Goal: Task Accomplishment & Management: Manage account settings

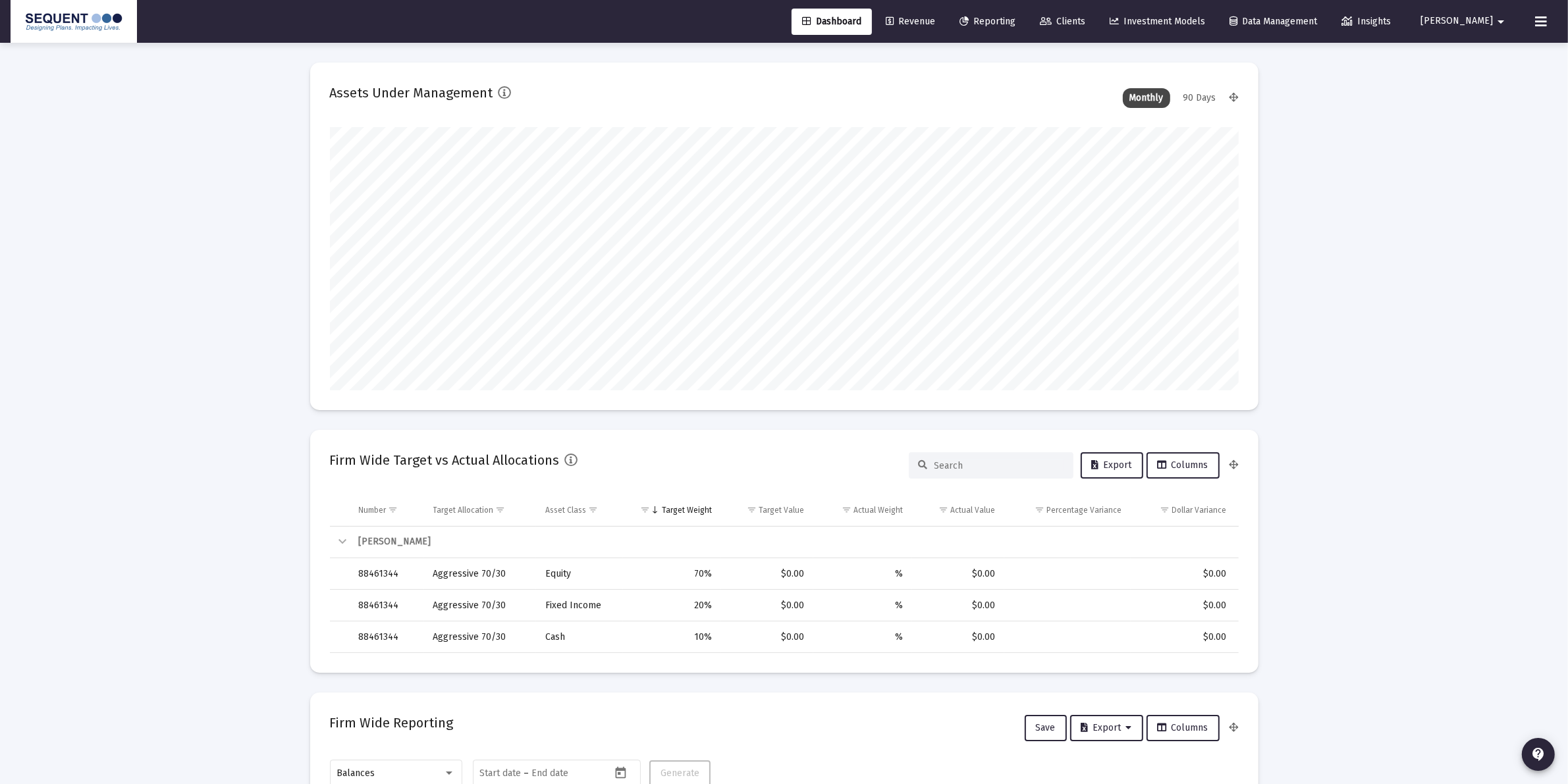
scroll to position [263, 489]
type input "[DATE]"
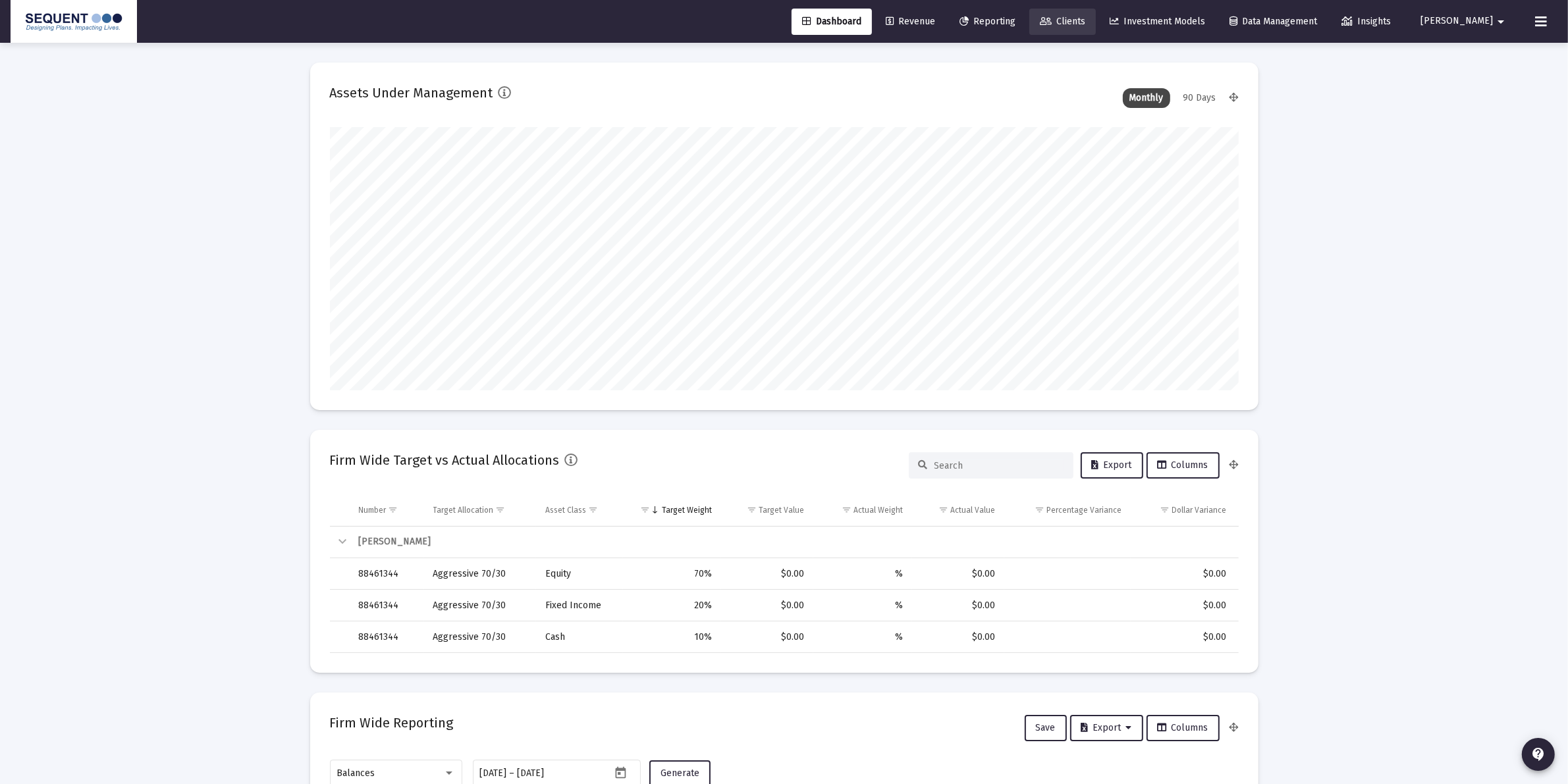
click at [1096, 14] on link "Clients" at bounding box center [1063, 22] width 67 height 27
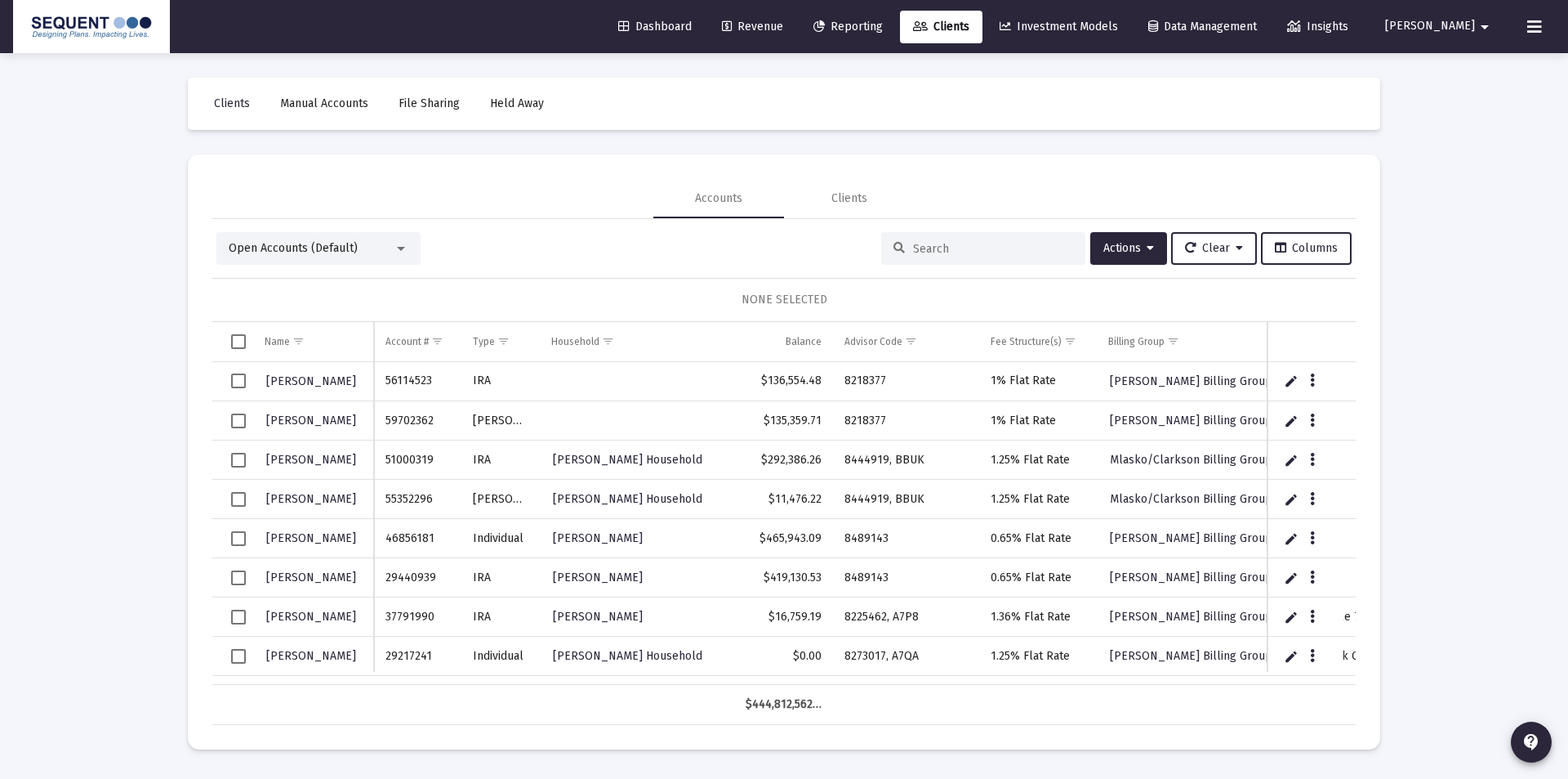
click at [955, 251] on input at bounding box center [993, 249] width 160 height 14
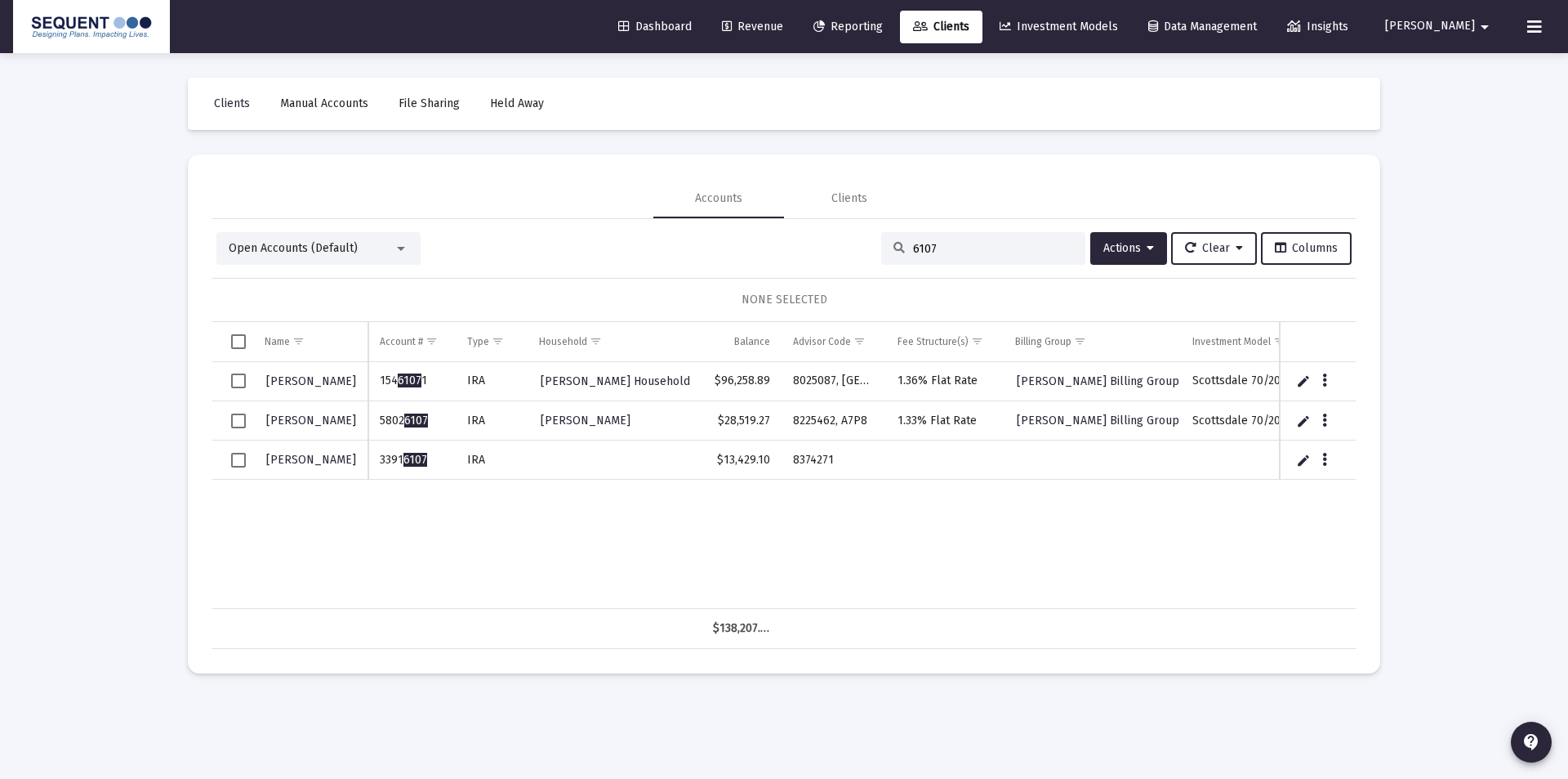
type input "6107"
drag, startPoint x: 429, startPoint y: 462, endPoint x: 384, endPoint y: 470, distance: 45.7
click at [382, 470] on td "3391 6107" at bounding box center [411, 460] width 86 height 39
copy td "3391 6107"
drag, startPoint x: 844, startPoint y: 458, endPoint x: 782, endPoint y: 461, distance: 62.1
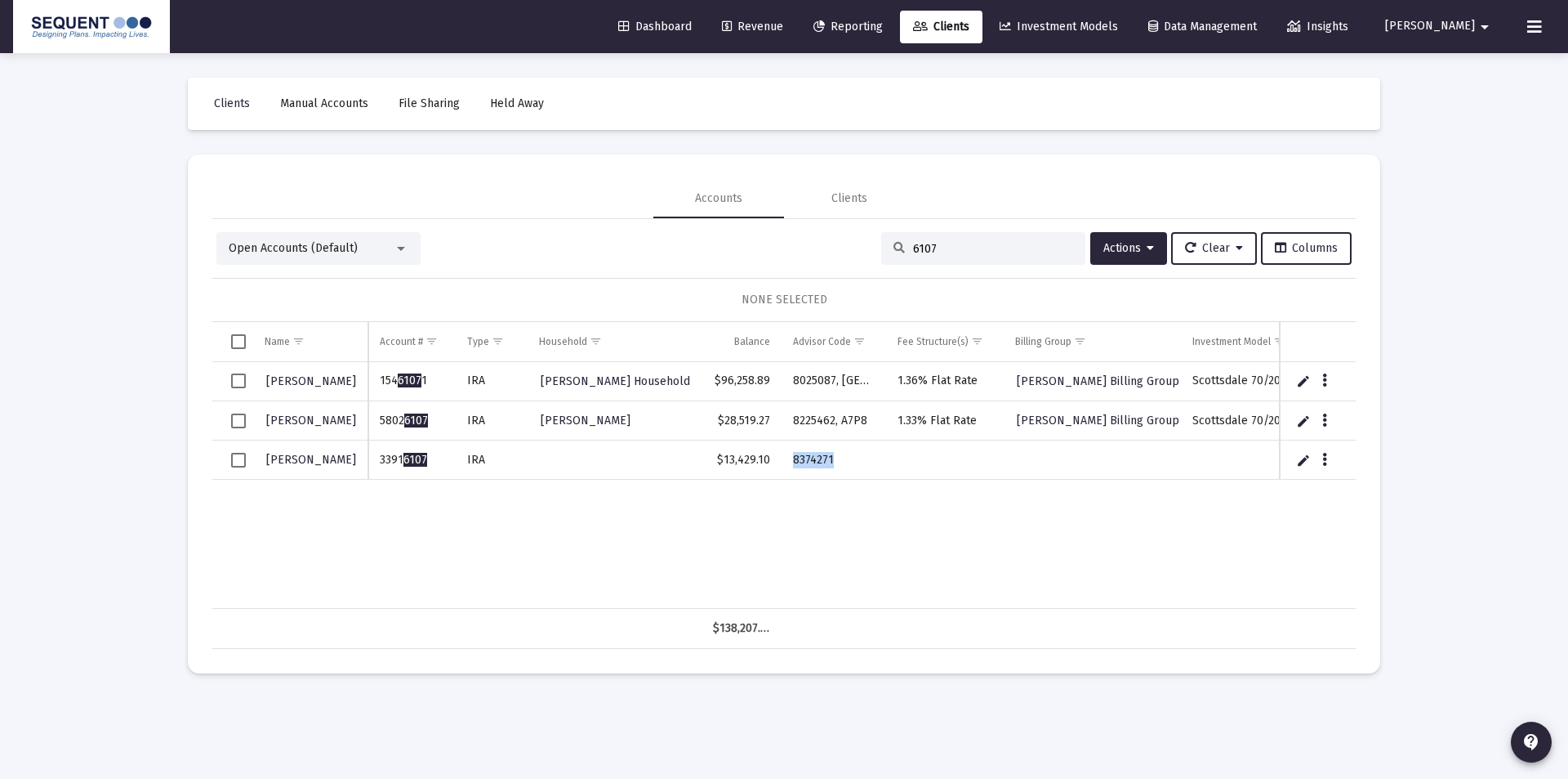
click at [782, 461] on td "8374271" at bounding box center [833, 460] width 104 height 39
copy td "8374271"
click at [919, 444] on td "Data grid" at bounding box center [945, 460] width 118 height 39
click at [1330, 455] on button "Data grid" at bounding box center [1324, 459] width 15 height 15
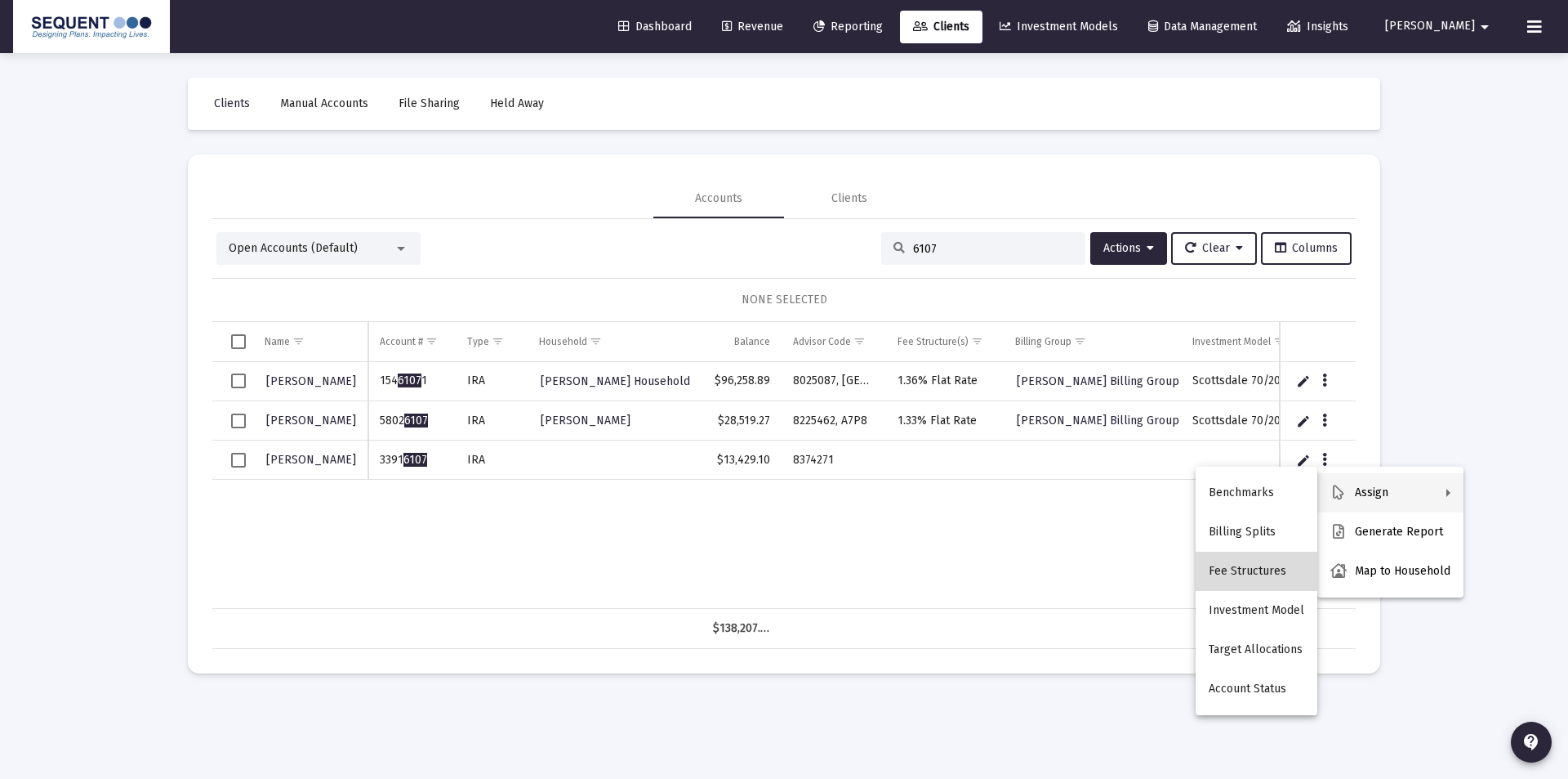
click at [1267, 572] on button "Fee Structures" at bounding box center [1257, 572] width 122 height 39
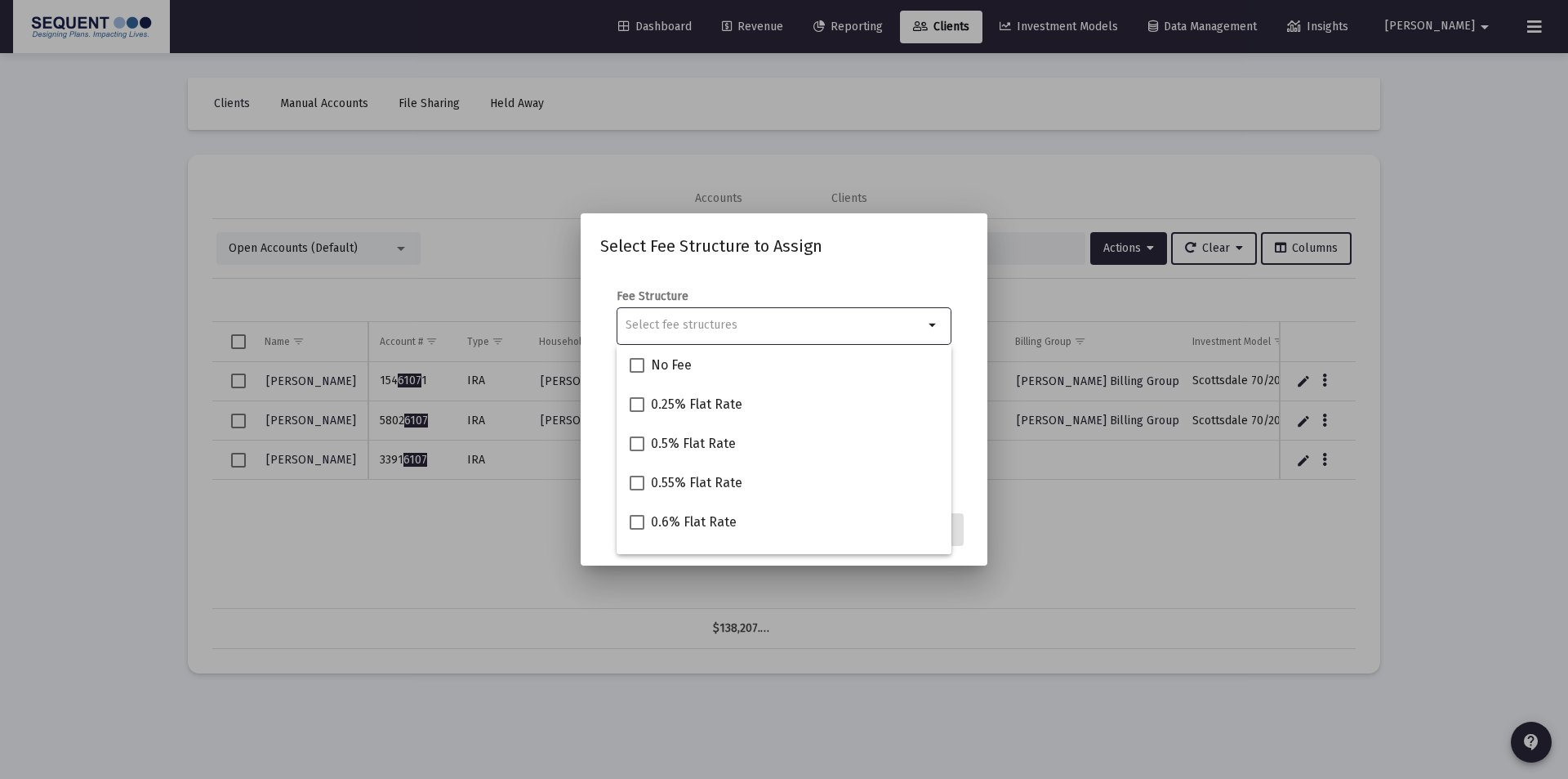
click at [743, 319] on input "Selection" at bounding box center [774, 325] width 298 height 13
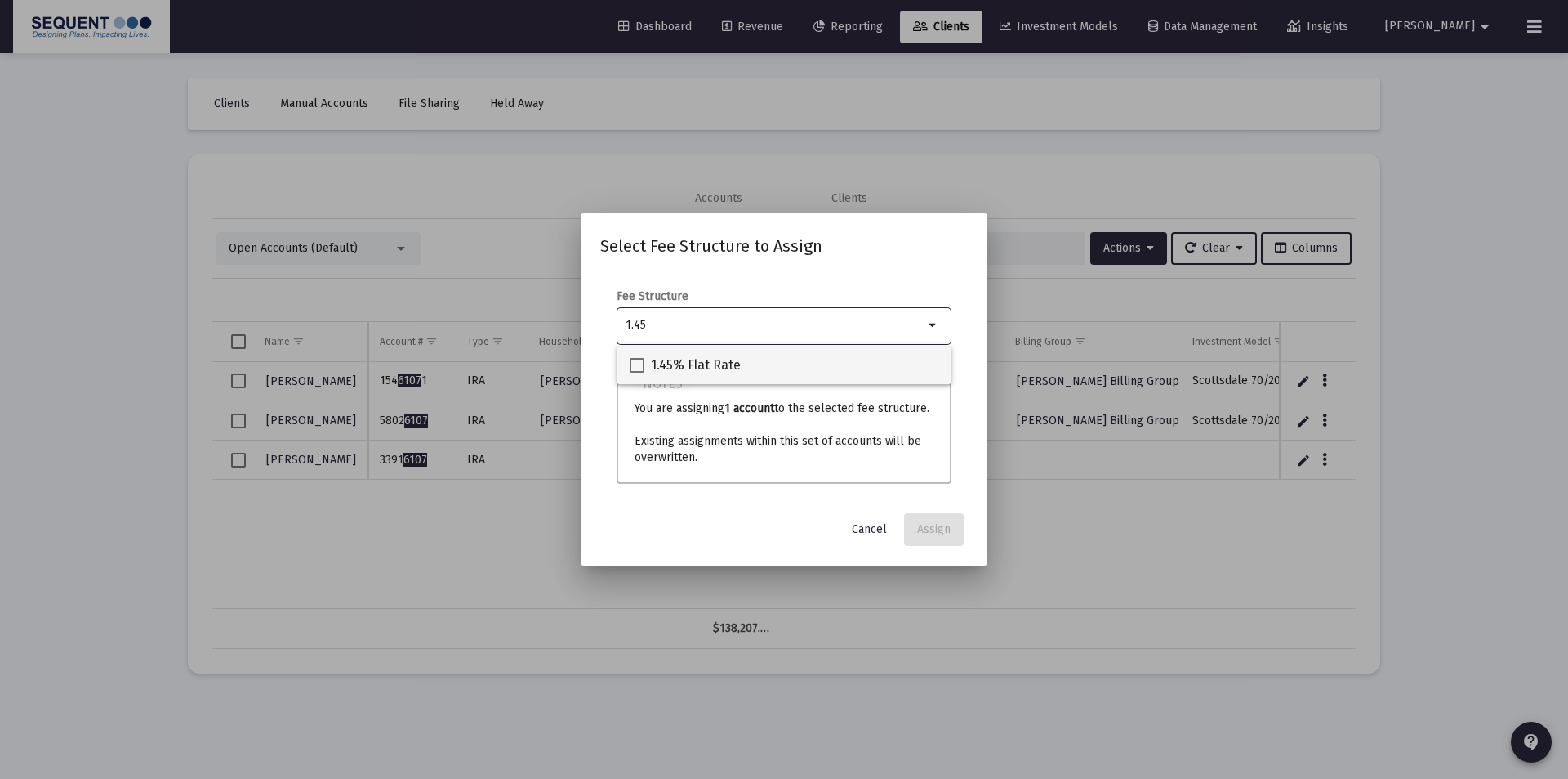
type input "1.45"
click at [701, 375] on mat-checkbox "1.45% Flat Rate" at bounding box center [685, 364] width 111 height 39
click at [861, 532] on span "Cancel" at bounding box center [869, 529] width 35 height 14
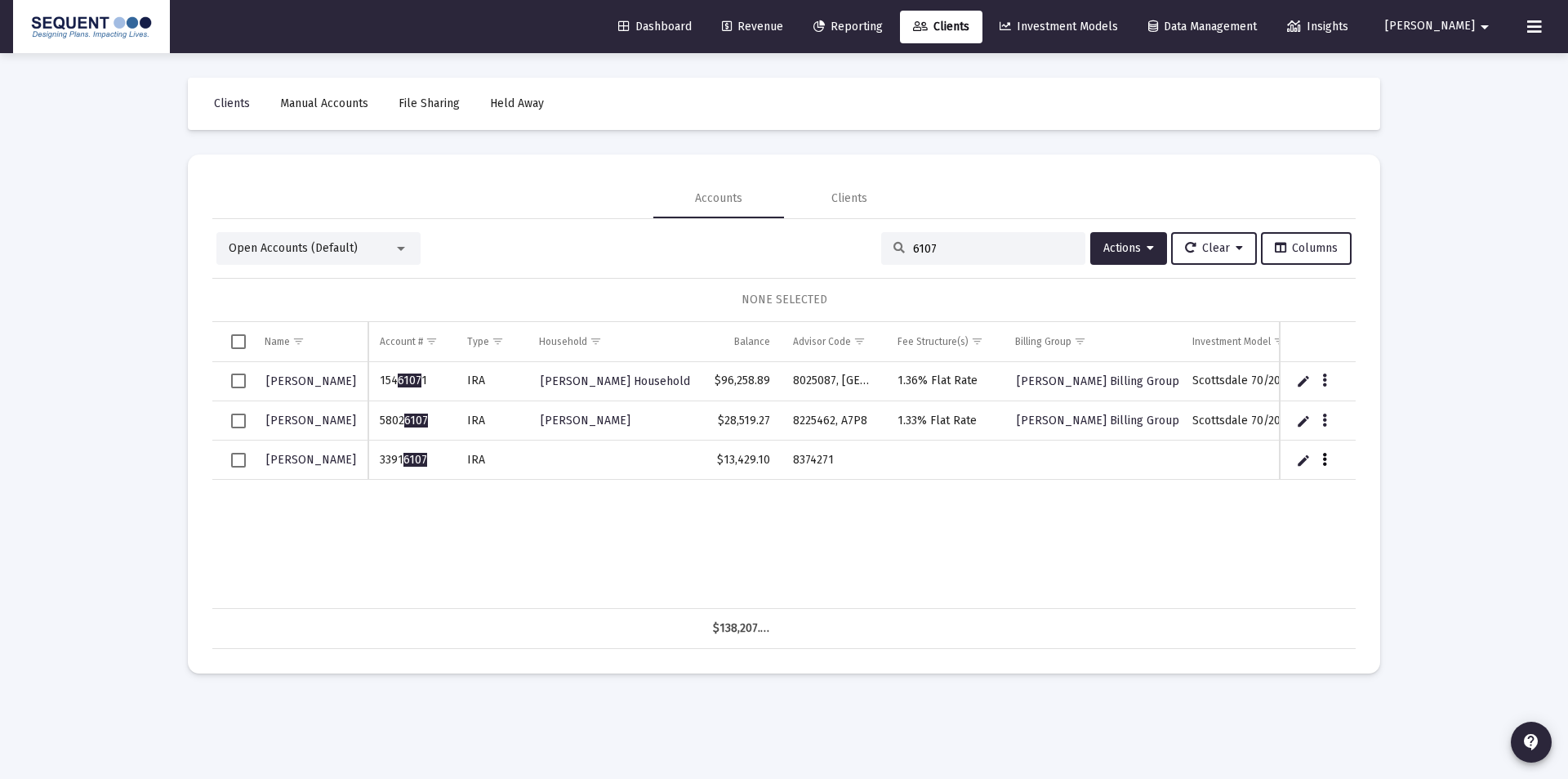
click at [1324, 456] on icon "Data grid" at bounding box center [1325, 460] width 5 height 20
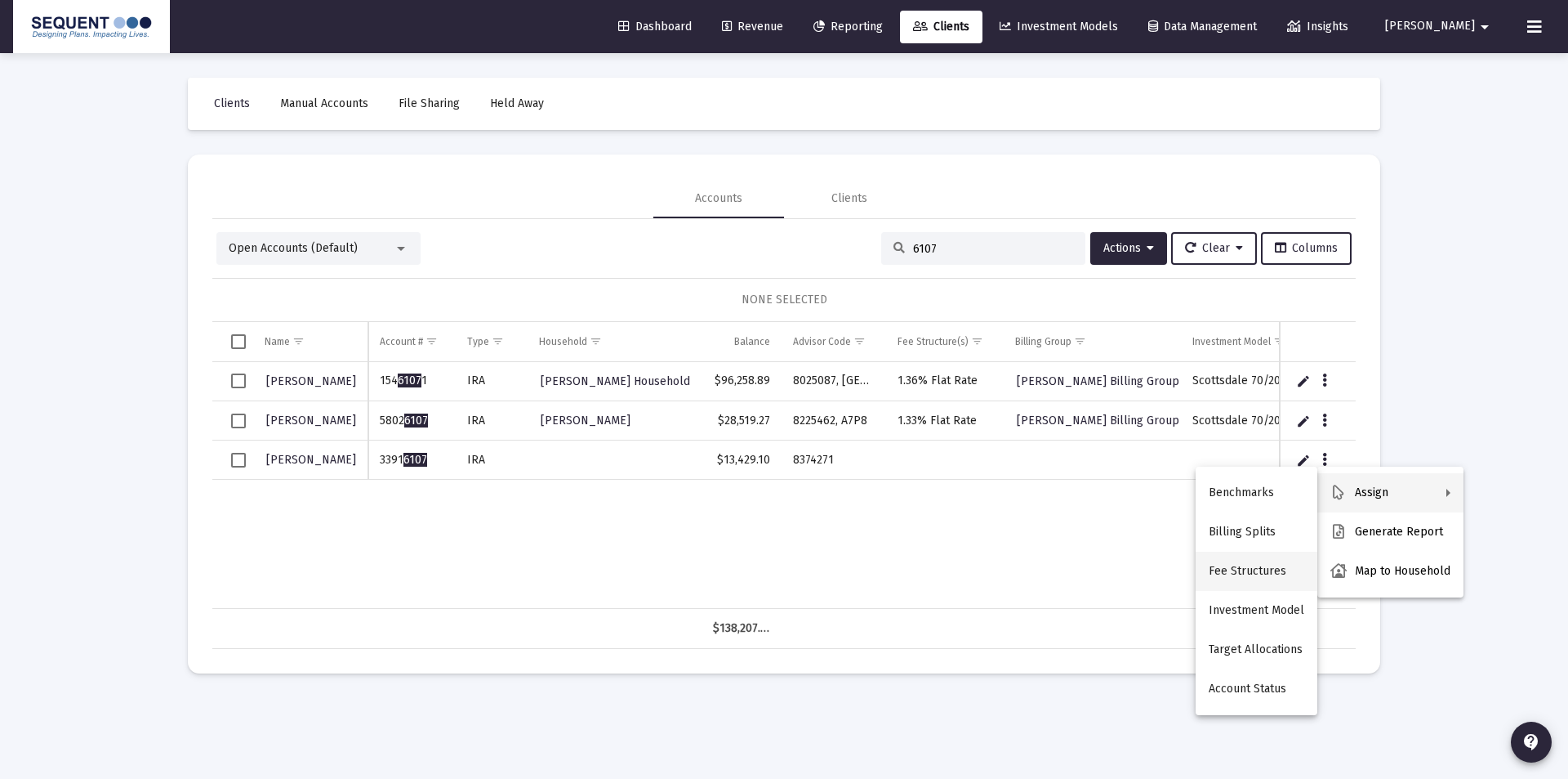
click at [1264, 568] on button "Fee Structures" at bounding box center [1257, 572] width 122 height 39
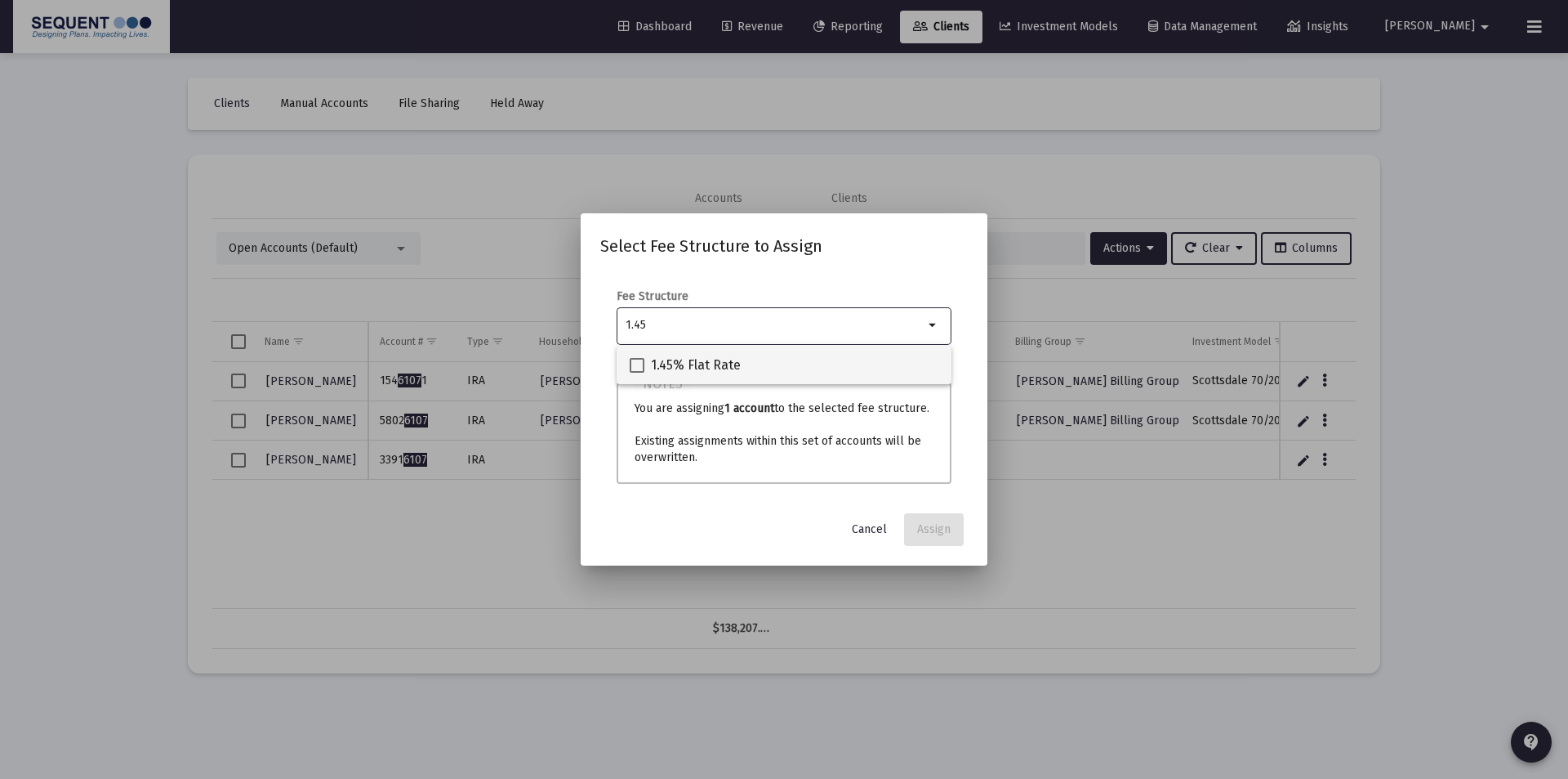
type input "1.45"
click at [714, 356] on span "1.45% Flat Rate" at bounding box center [696, 365] width 90 height 20
click at [637, 373] on input "1.45% Flat Rate" at bounding box center [636, 373] width 1 height 1
checkbox input "true"
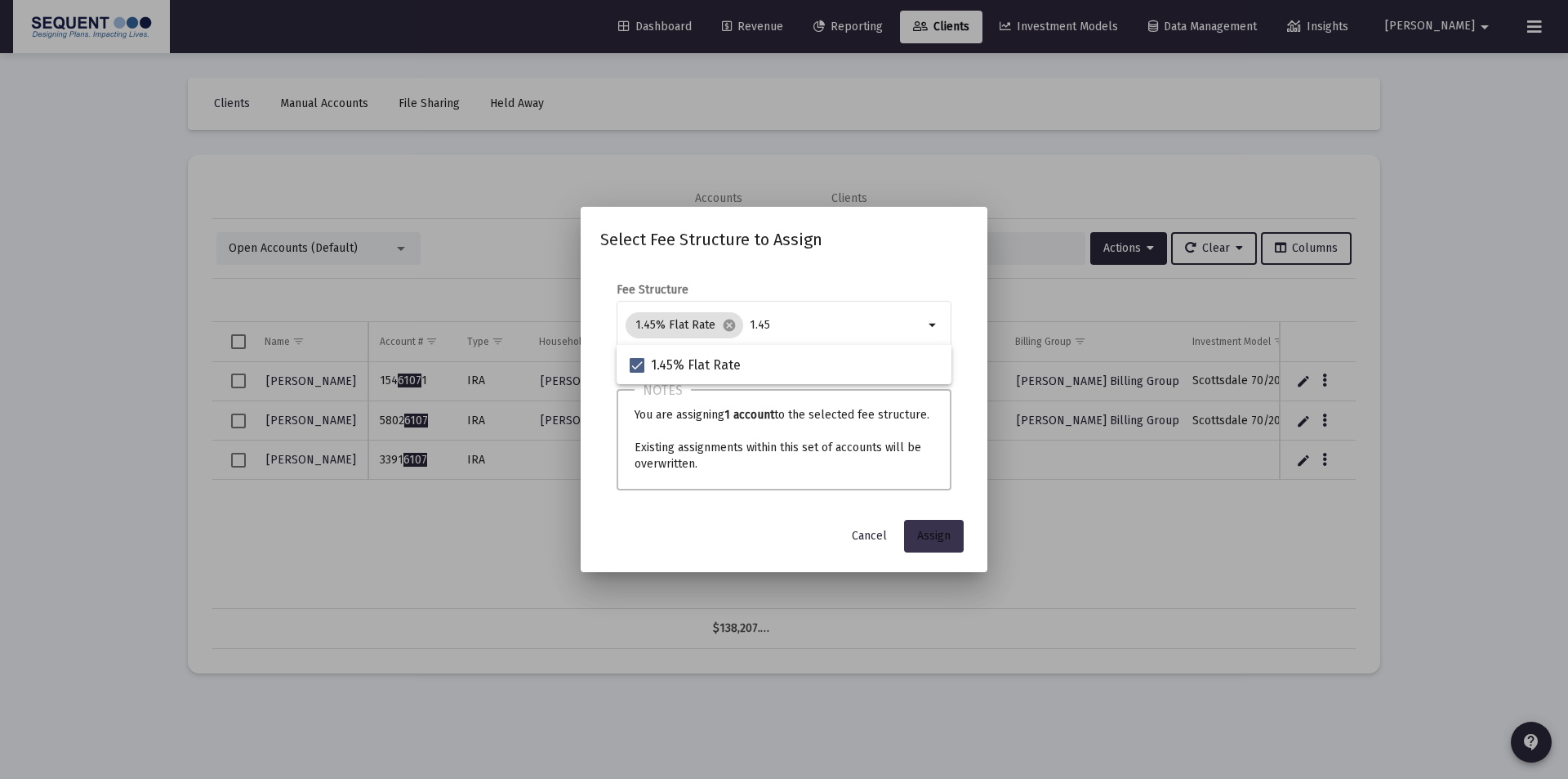
click at [941, 535] on span "Assign" at bounding box center [934, 536] width 34 height 14
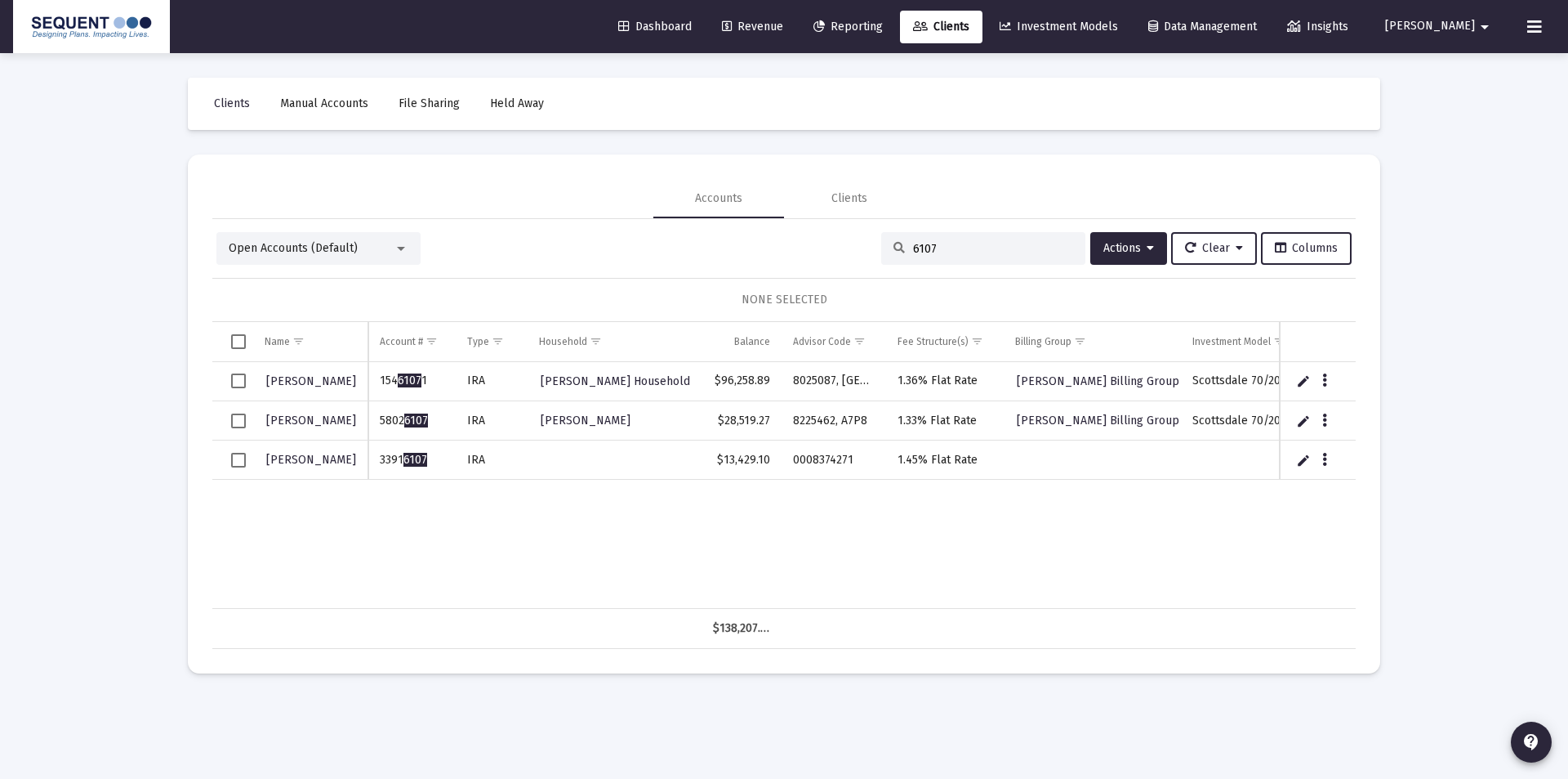
click at [231, 462] on span "Select row" at bounding box center [238, 459] width 15 height 15
click at [1127, 248] on span "Actions" at bounding box center [1128, 248] width 51 height 14
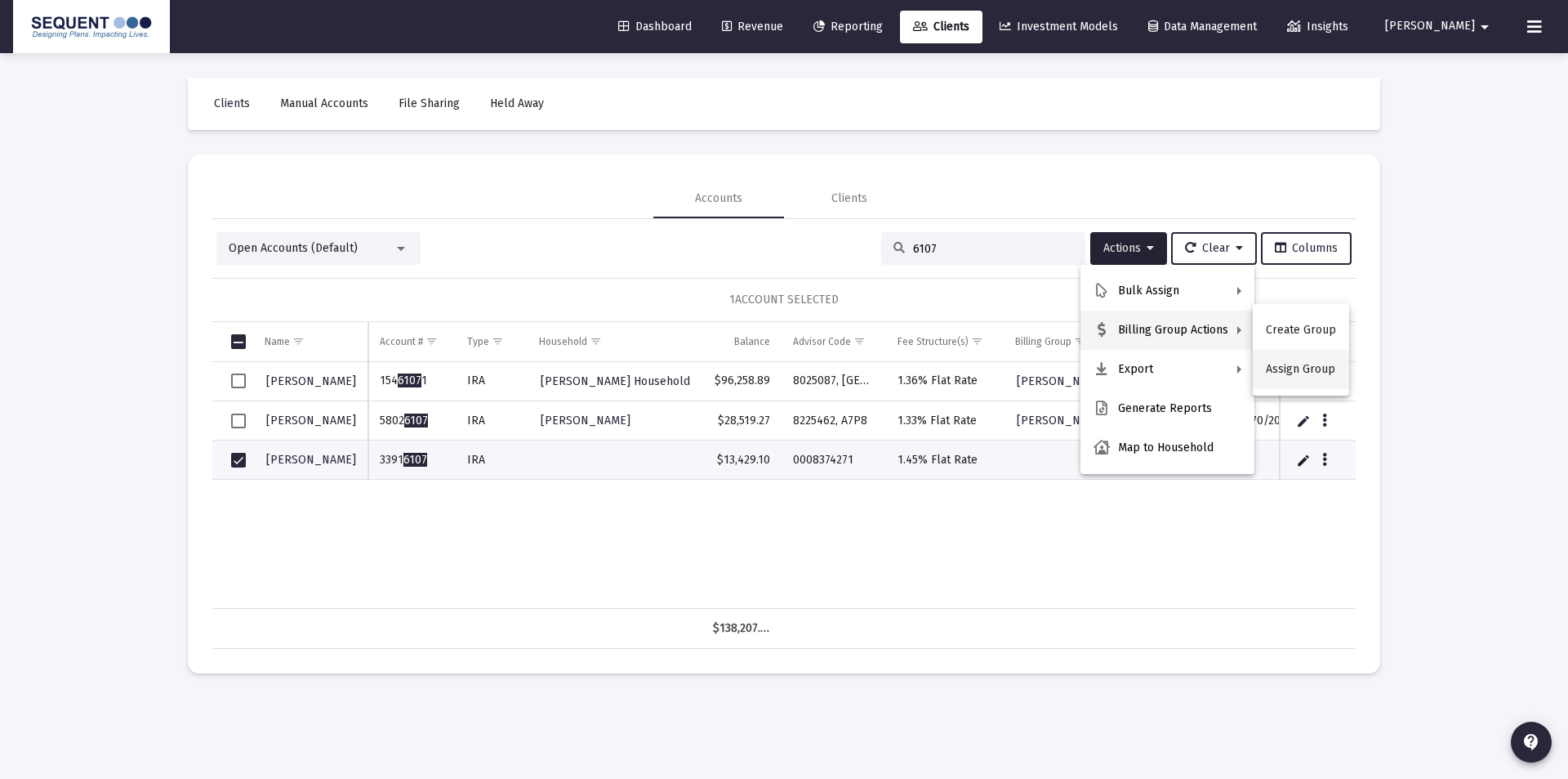
click at [1274, 370] on button "Assign Group" at bounding box center [1301, 369] width 96 height 39
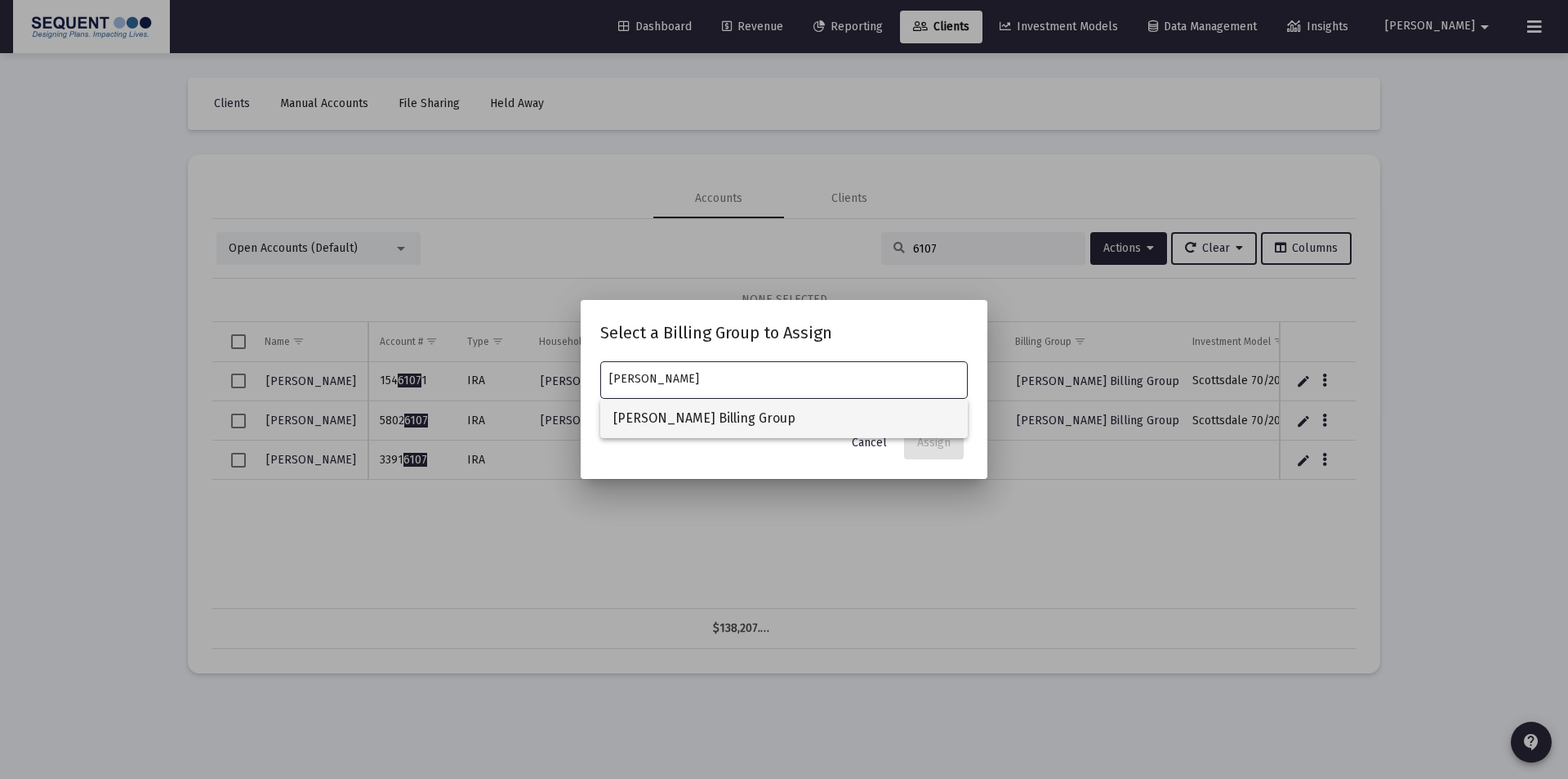
click at [781, 412] on span "[PERSON_NAME] Billing Group" at bounding box center [784, 418] width 342 height 39
type input "[PERSON_NAME] Billing Group"
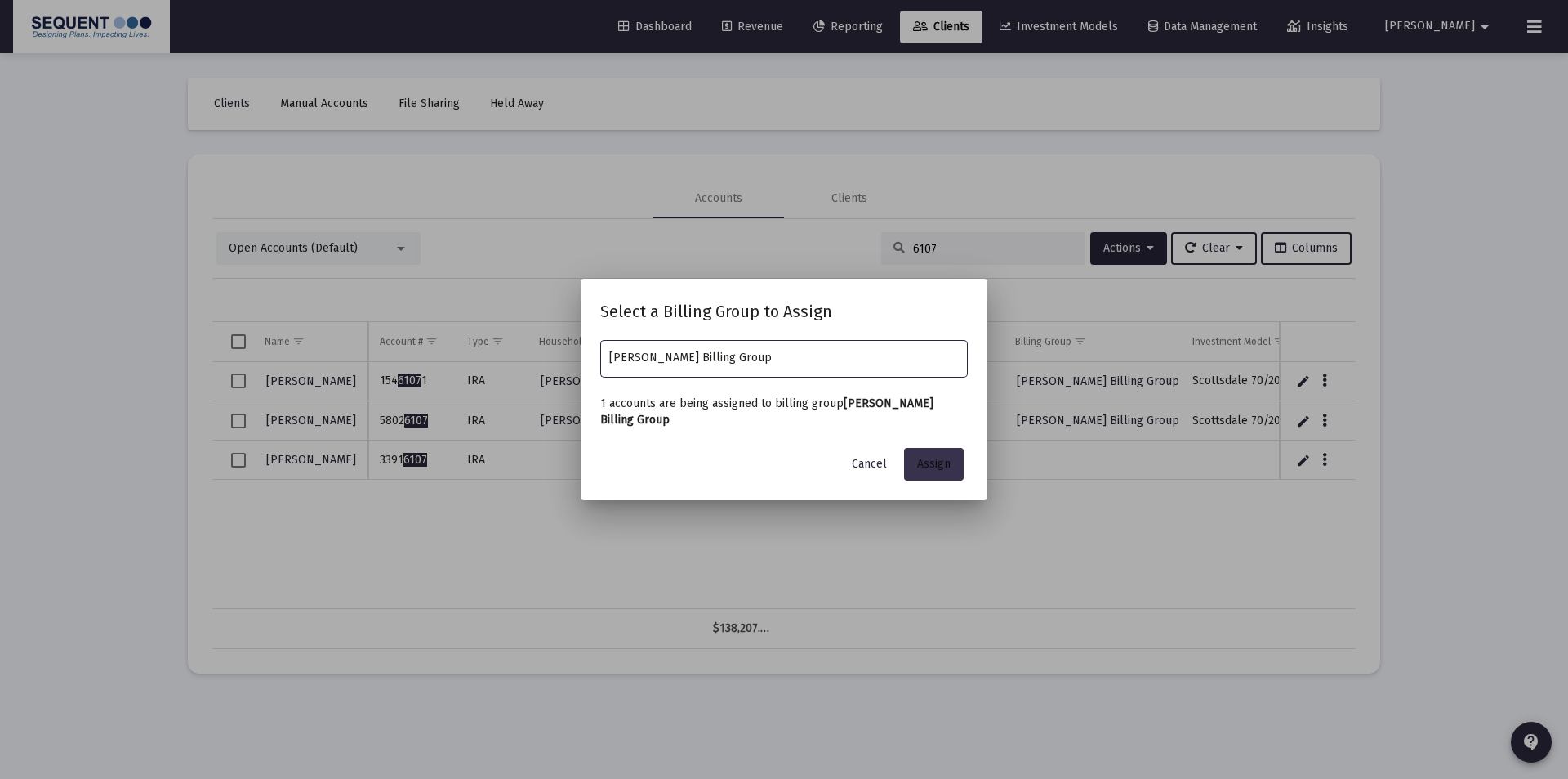
click at [944, 467] on span "Assign" at bounding box center [934, 464] width 34 height 14
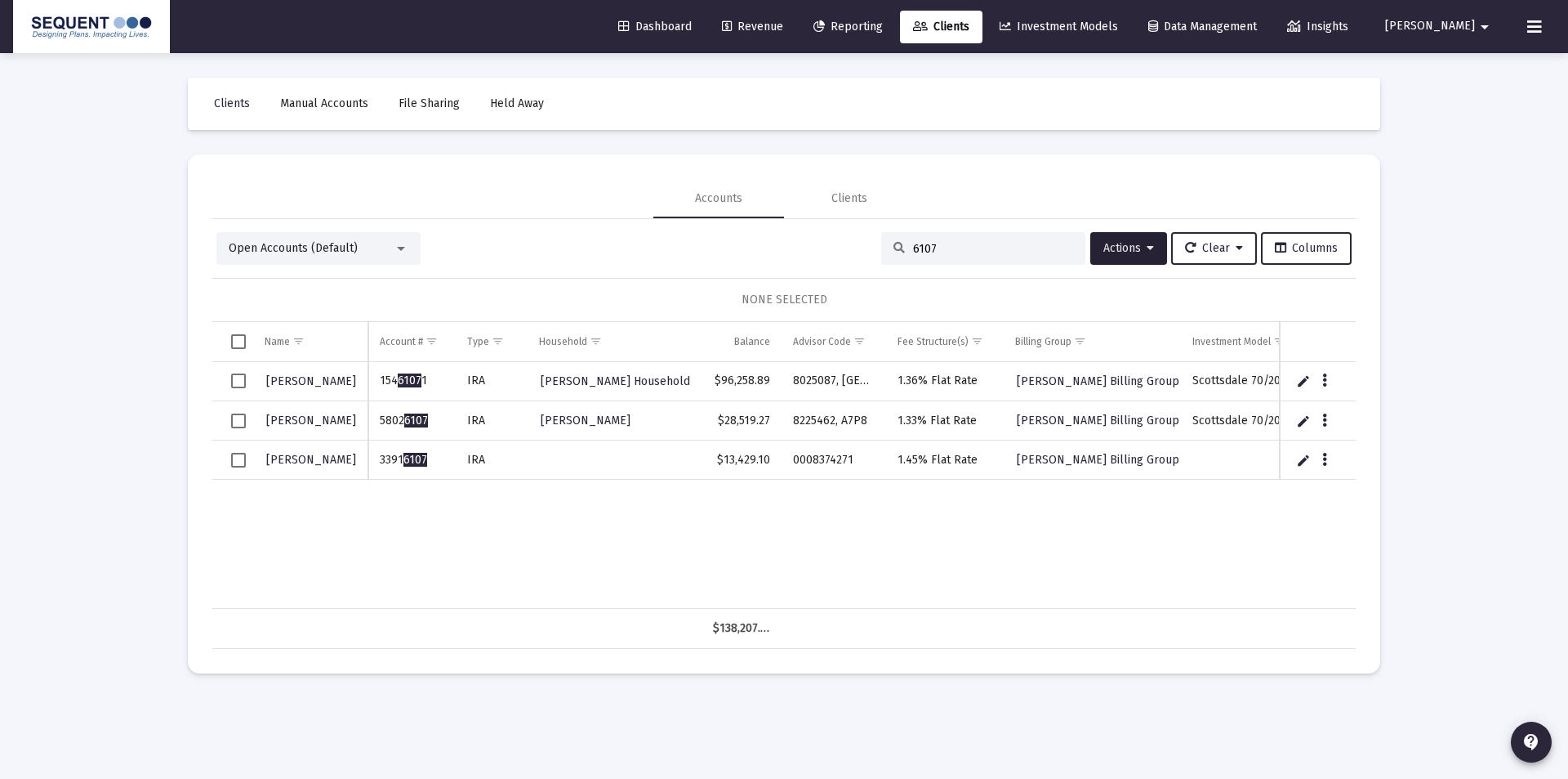
drag, startPoint x: 929, startPoint y: 251, endPoint x: 850, endPoint y: 254, distance: 79.1
click at [850, 254] on div "Open Accounts (Default) 6107 Actions Clear Columns" at bounding box center [784, 248] width 1136 height 33
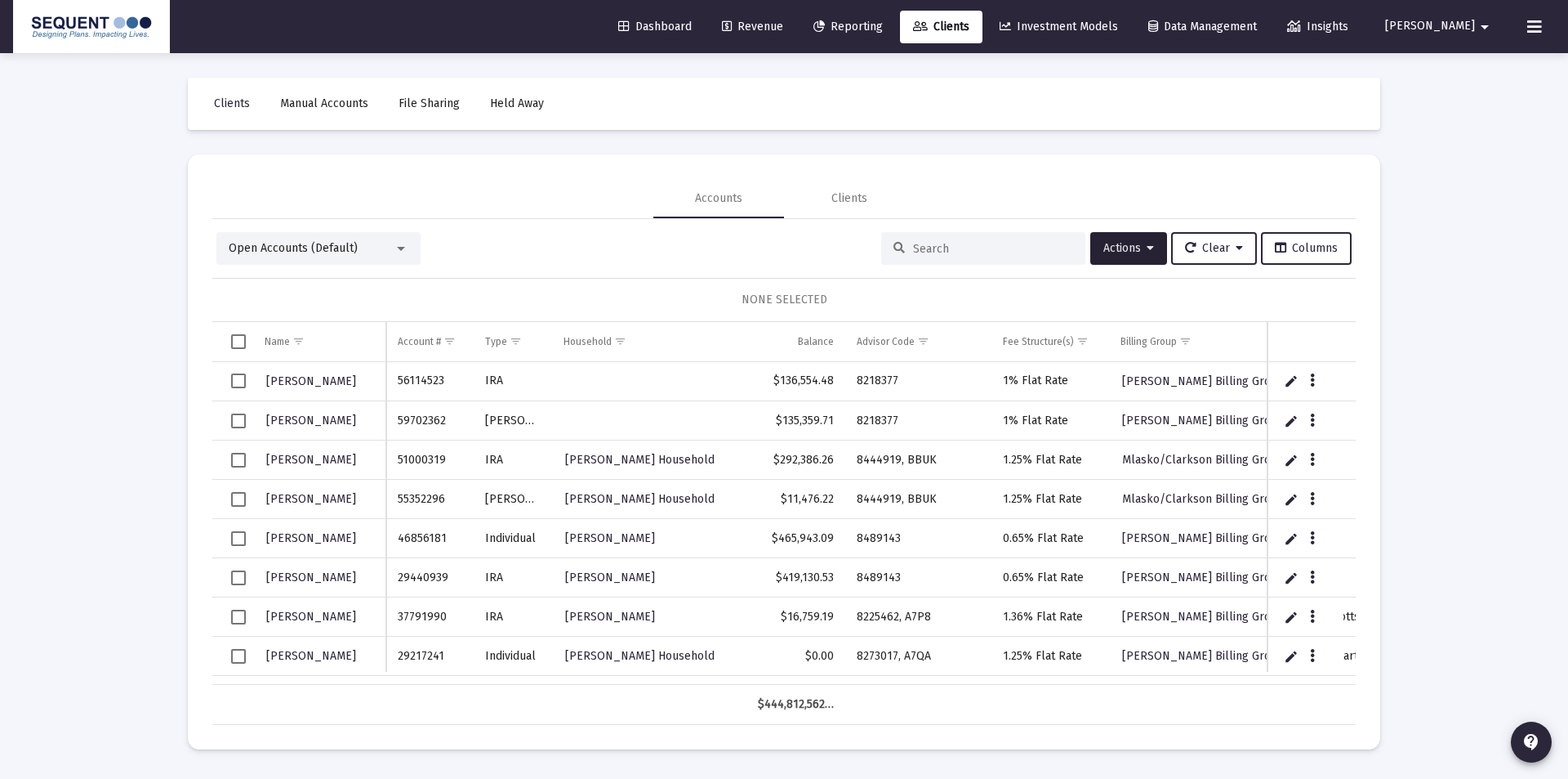
click at [913, 242] on input at bounding box center [993, 249] width 160 height 14
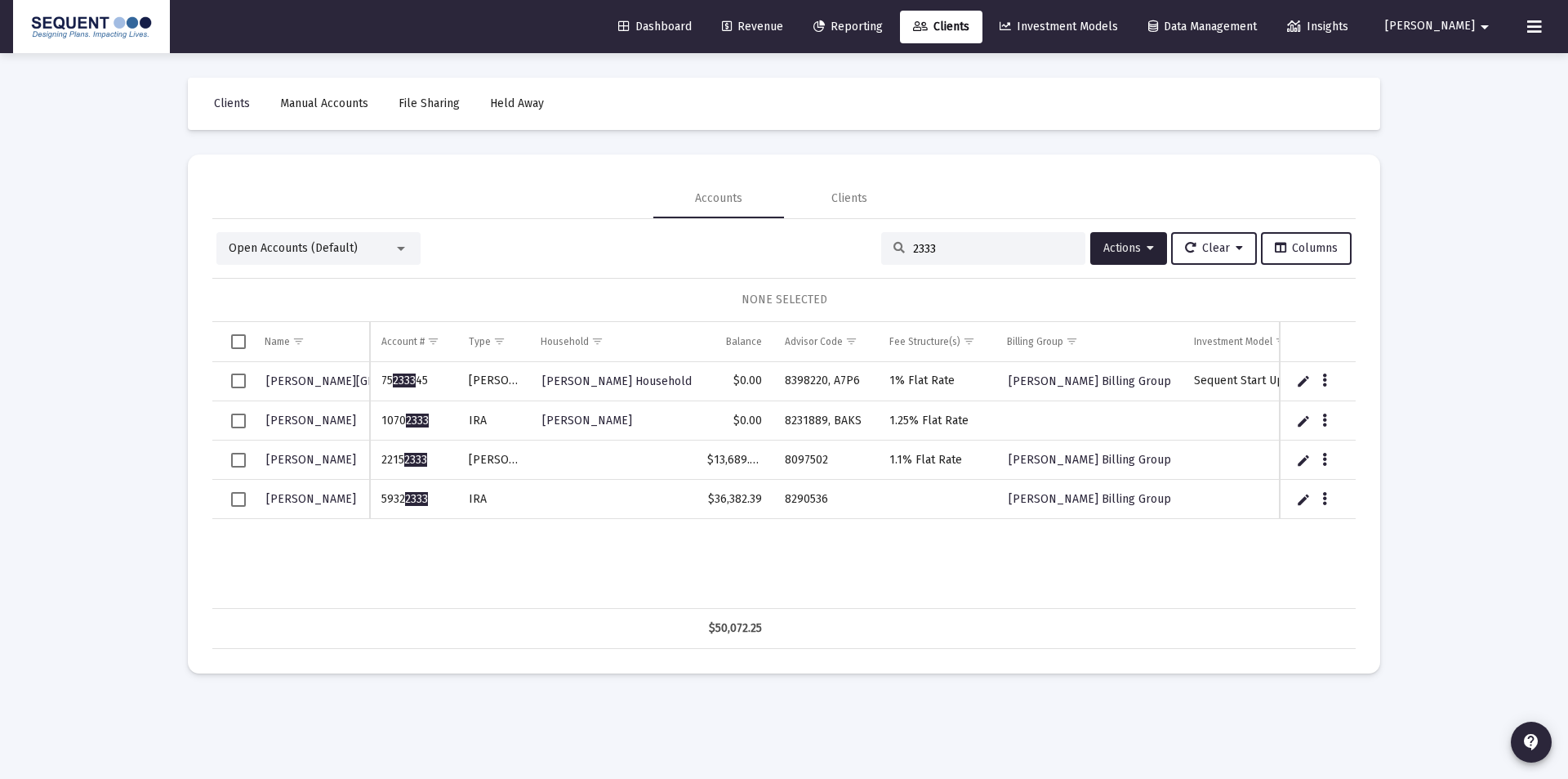
drag, startPoint x: 438, startPoint y: 501, endPoint x: 373, endPoint y: 501, distance: 65.0
click at [373, 501] on td "5932 2333" at bounding box center [413, 499] width 86 height 39
copy td "5932 2333"
drag, startPoint x: 880, startPoint y: 252, endPoint x: 793, endPoint y: 247, distance: 87.1
click at [793, 247] on div "Open Accounts (Default) 2333 Actions Clear Columns" at bounding box center [784, 248] width 1136 height 33
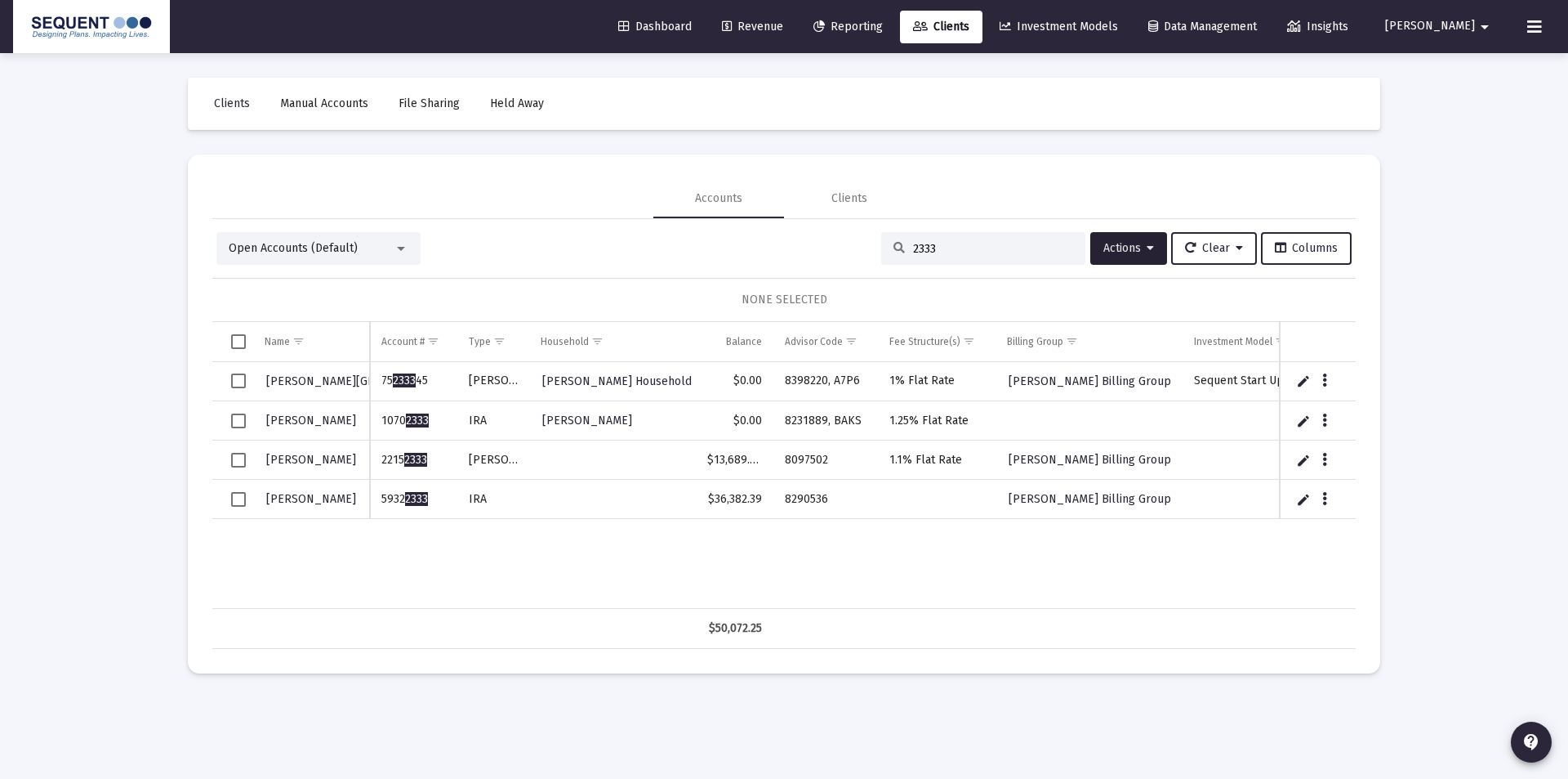
paste input "3438"
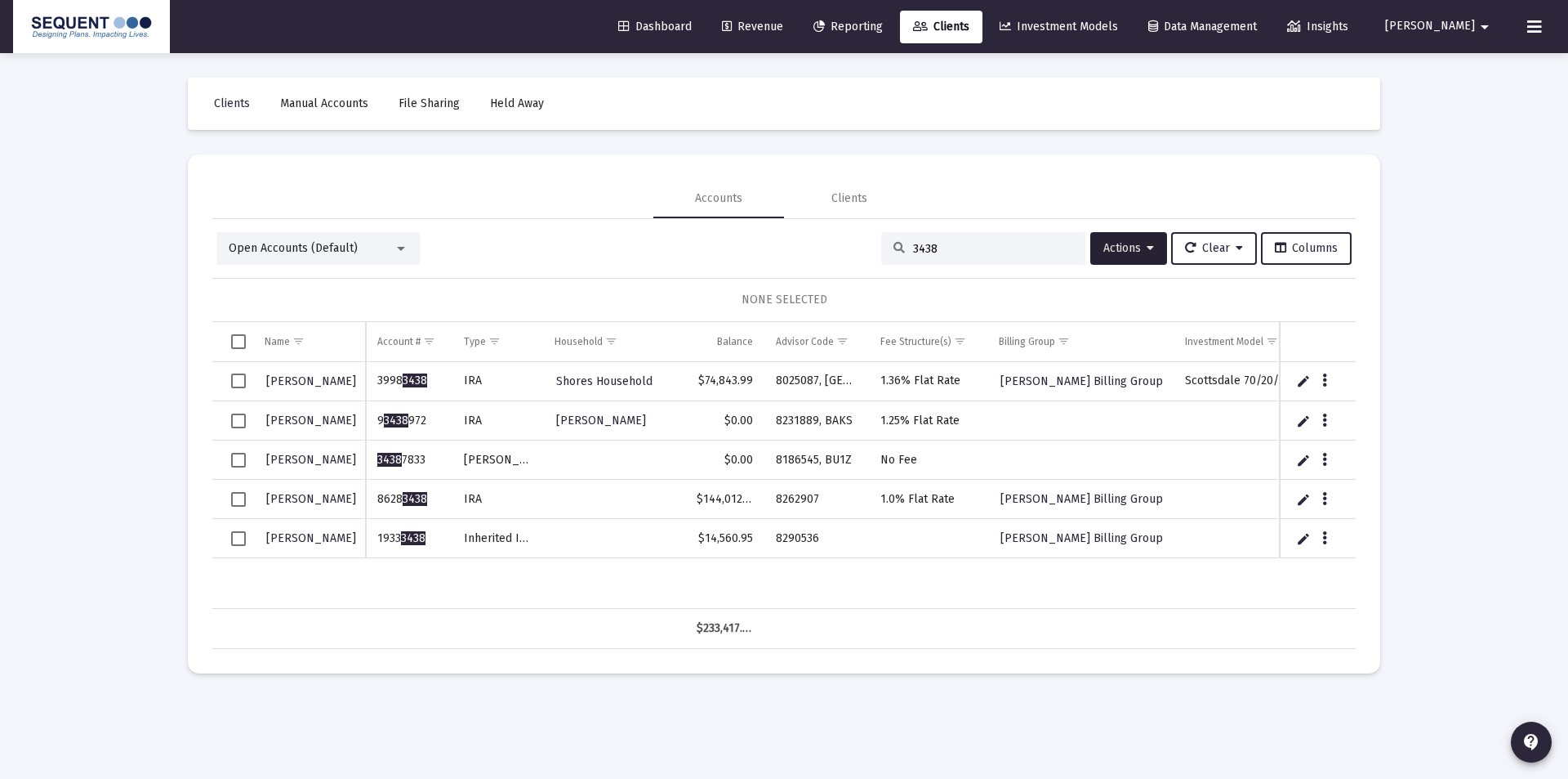
drag, startPoint x: 424, startPoint y: 540, endPoint x: 353, endPoint y: 540, distance: 71.0
click at [353, 540] on div "[PERSON_NAME] 3998 3438 [PERSON_NAME] Household $74,843.99 8025087, [GEOGRAPHIC…" at bounding box center [784, 485] width 1144 height 247
click at [399, 544] on td "1933 3438" at bounding box center [408, 539] width 86 height 39
drag, startPoint x: 429, startPoint y: 542, endPoint x: 379, endPoint y: 540, distance: 50.0
click at [379, 540] on td "1933 3438" at bounding box center [408, 539] width 86 height 39
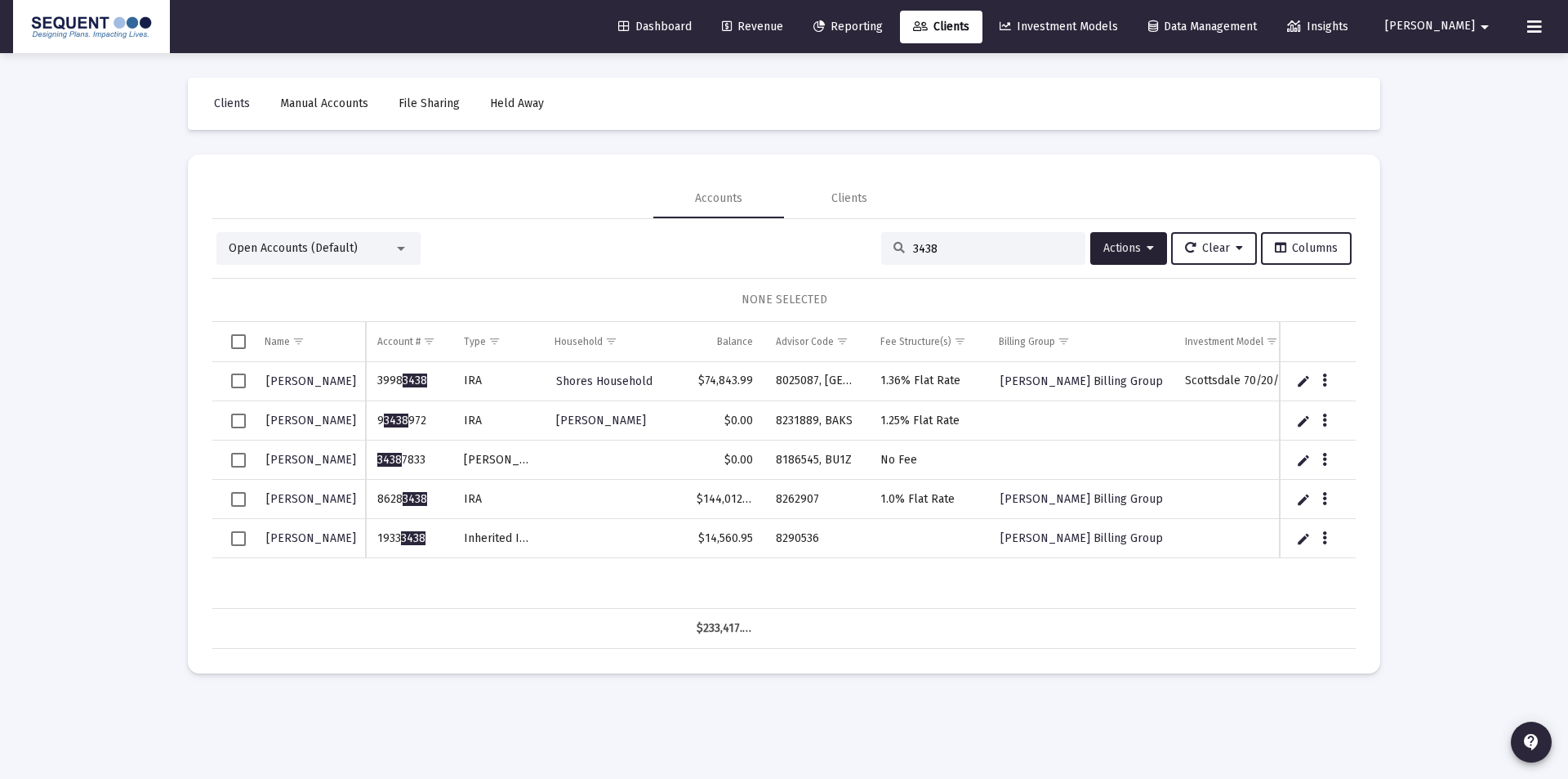
copy td "1933 3438"
drag, startPoint x: 982, startPoint y: 252, endPoint x: 851, endPoint y: 236, distance: 132.0
click at [855, 239] on div "Open Accounts (Default) 3438 Actions Clear Columns" at bounding box center [784, 248] width 1136 height 33
paste input "0098"
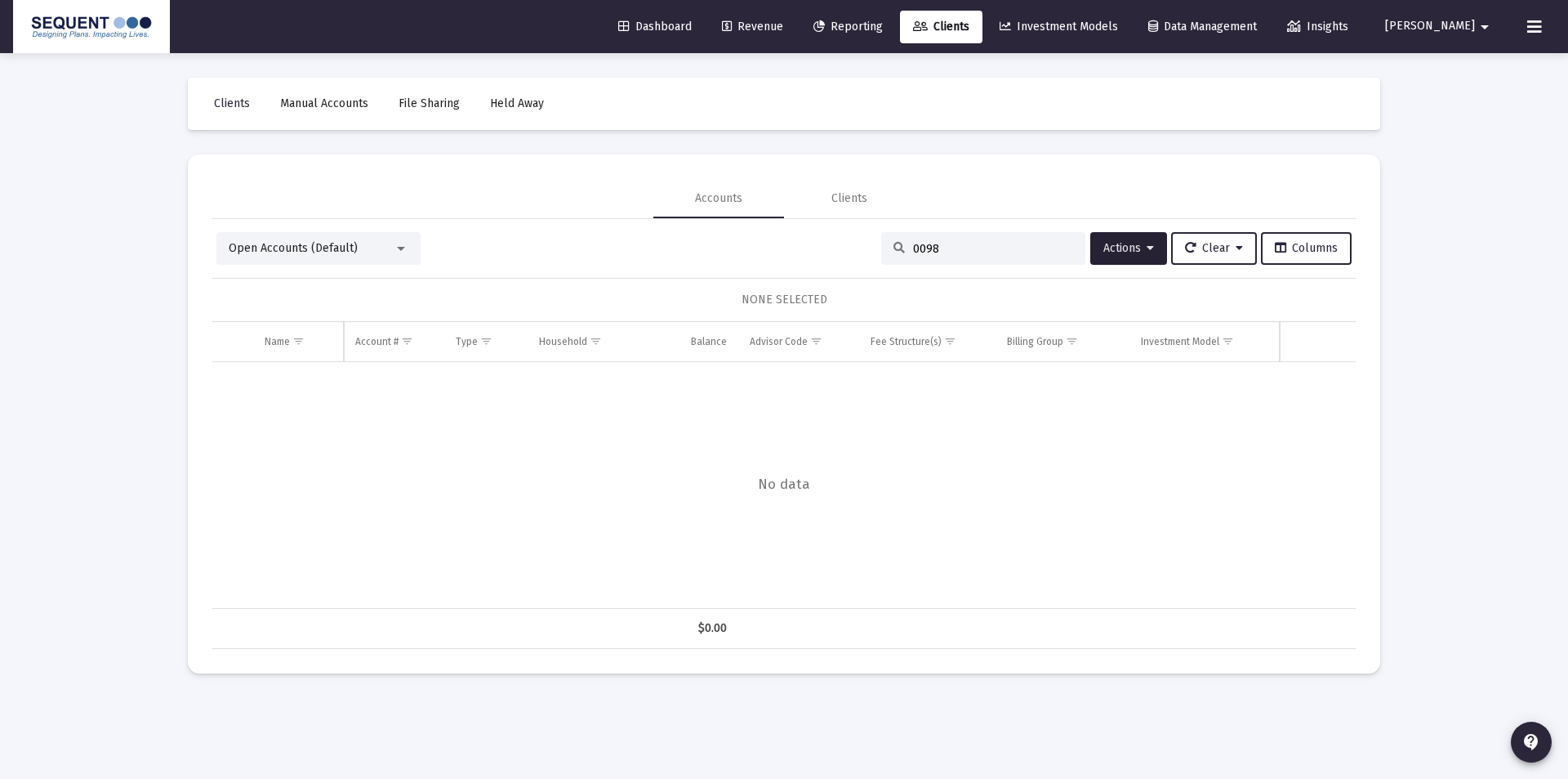
drag, startPoint x: 943, startPoint y: 243, endPoint x: 856, endPoint y: 245, distance: 87.0
click at [856, 245] on div "Open Accounts (Default) 0098 Actions Clear Columns" at bounding box center [784, 248] width 1136 height 33
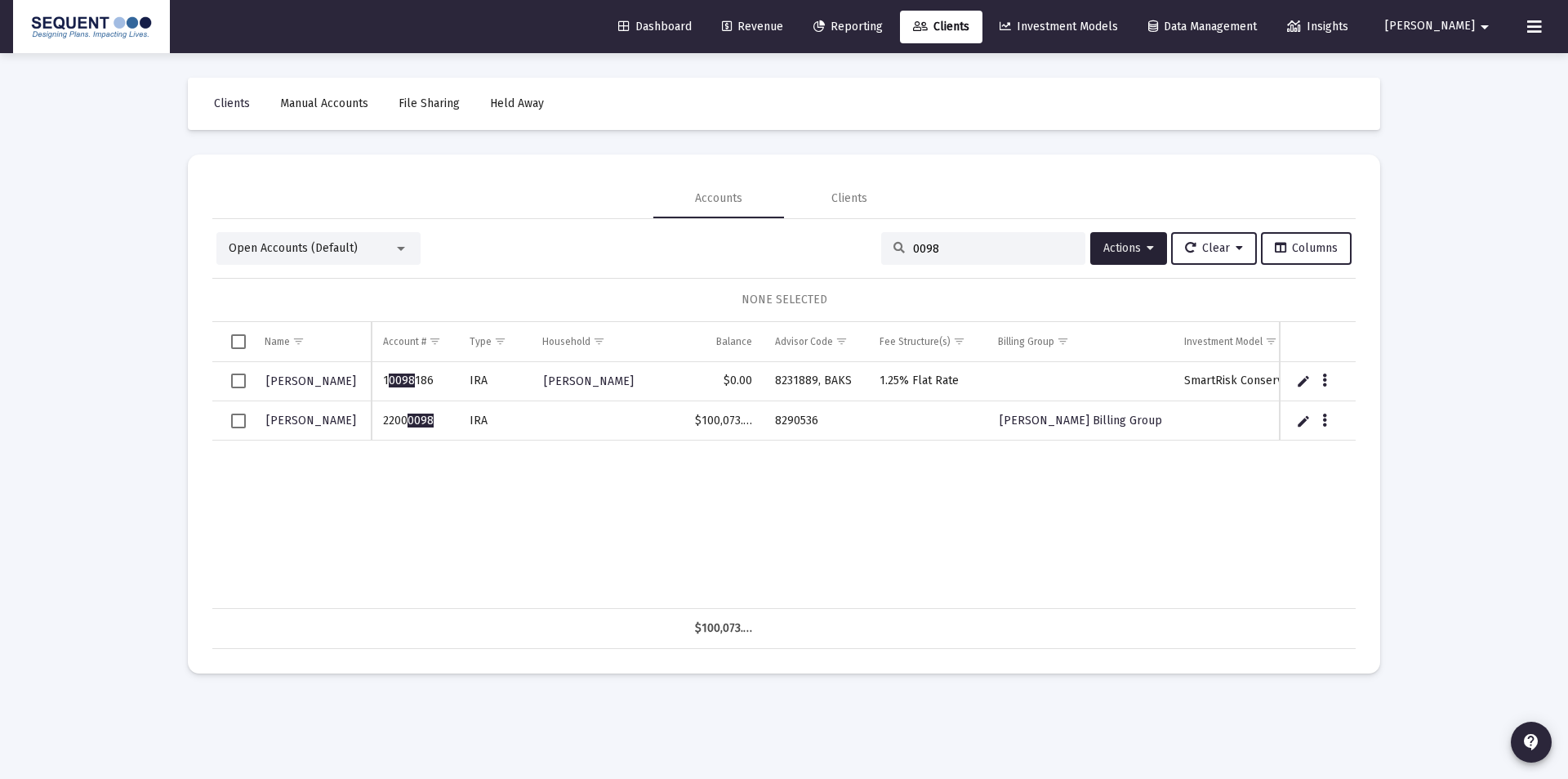
drag, startPoint x: 356, startPoint y: 423, endPoint x: 315, endPoint y: 423, distance: 41.0
click at [315, 423] on td "[PERSON_NAME]" at bounding box center [312, 421] width 118 height 39
drag, startPoint x: 437, startPoint y: 417, endPoint x: 376, endPoint y: 421, distance: 61.1
click at [376, 421] on td "2200 0098" at bounding box center [415, 421] width 86 height 39
copy td "2200 0098"
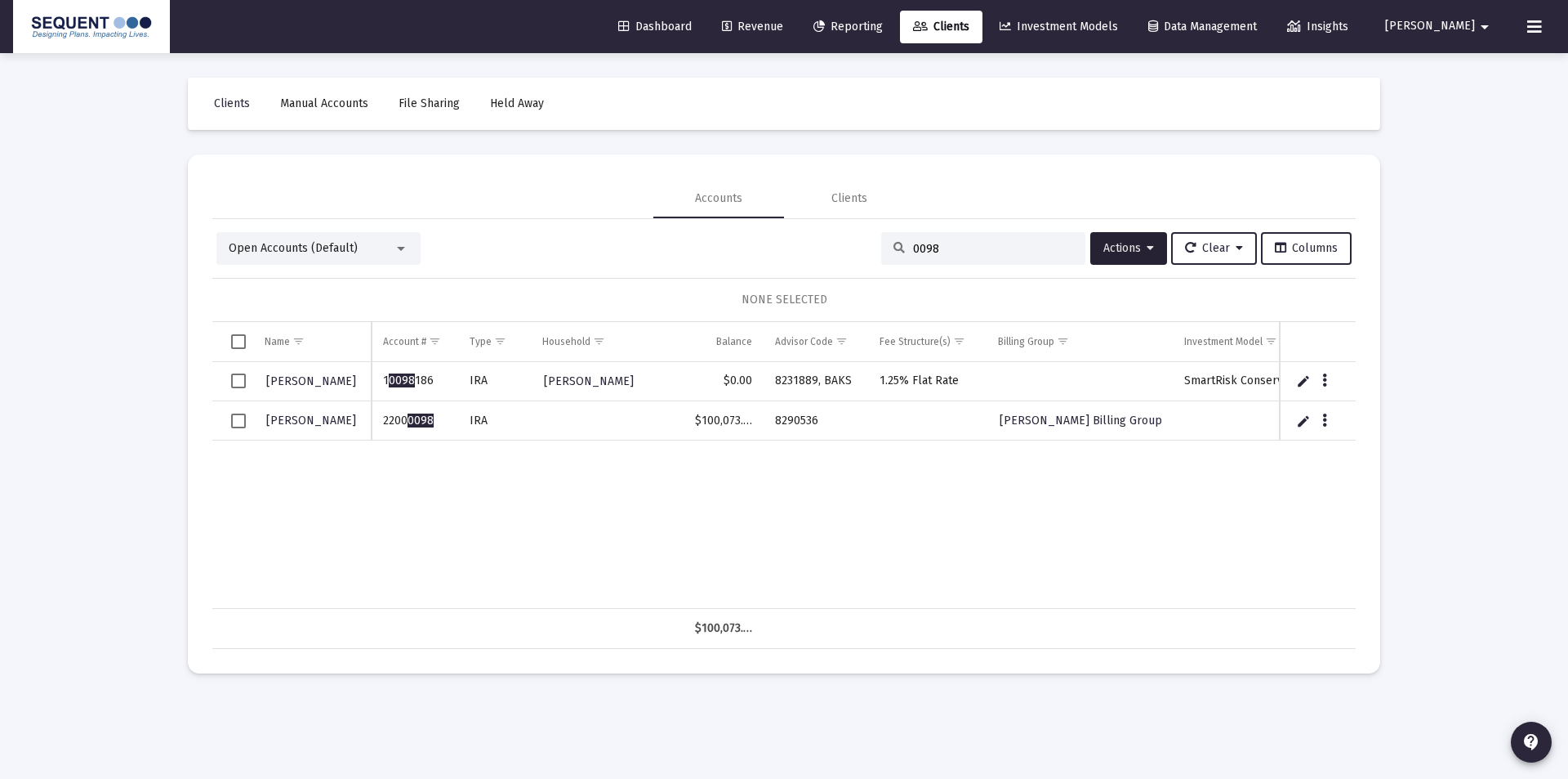
drag, startPoint x: 939, startPoint y: 256, endPoint x: 890, endPoint y: 256, distance: 49.0
click at [890, 256] on div "0098" at bounding box center [982, 248] width 204 height 33
click at [929, 247] on input "0098" at bounding box center [993, 249] width 160 height 14
drag, startPoint x: 935, startPoint y: 246, endPoint x: 848, endPoint y: 255, distance: 87.5
click at [848, 255] on div "Open Accounts (Default) 0098 Actions Clear Columns" at bounding box center [784, 248] width 1136 height 33
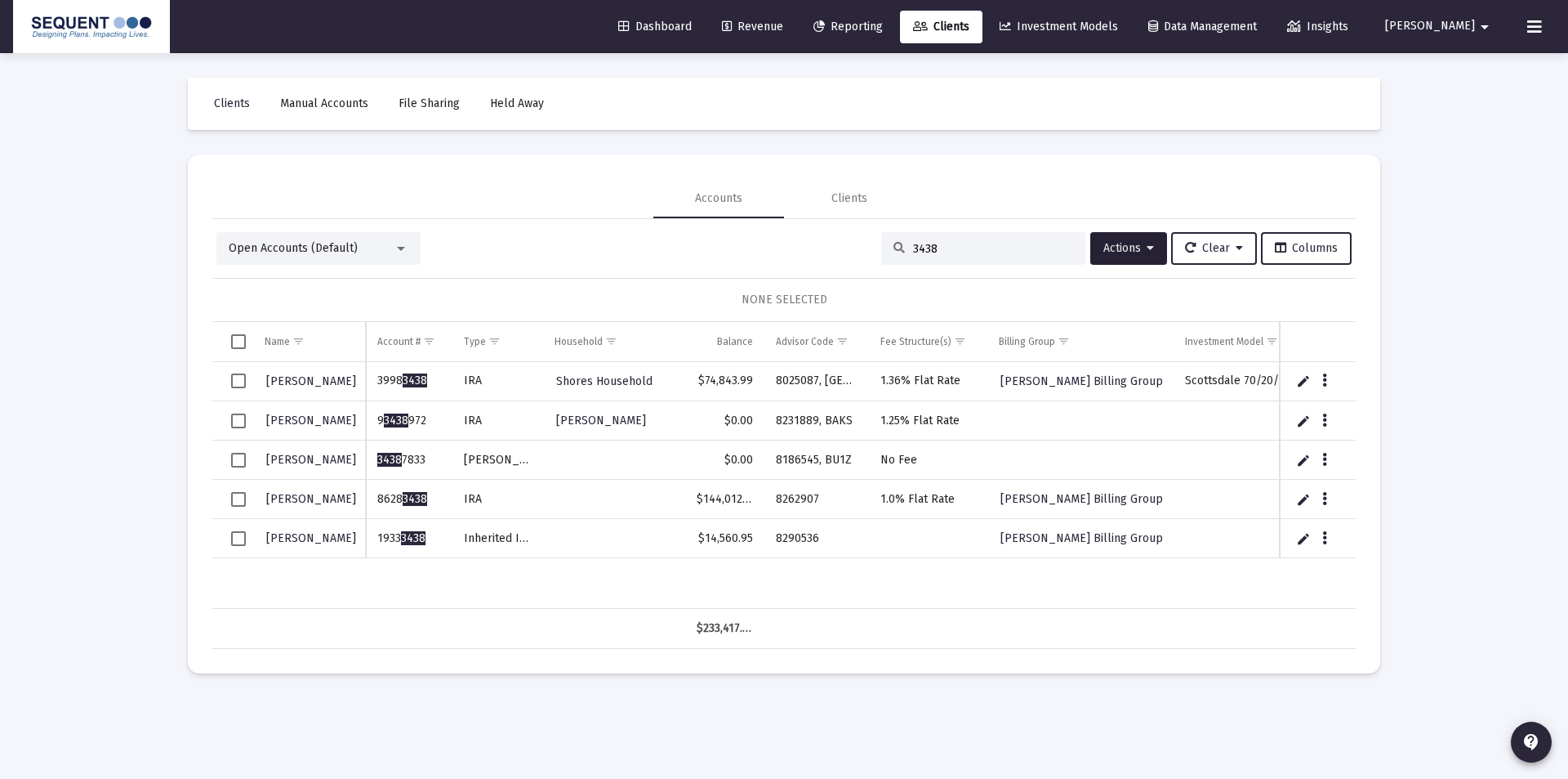
drag, startPoint x: 950, startPoint y: 237, endPoint x: 859, endPoint y: 240, distance: 91.0
click at [859, 240] on div "Open Accounts (Default) 3438 Actions Clear Columns" at bounding box center [784, 248] width 1136 height 33
drag, startPoint x: 880, startPoint y: 252, endPoint x: 856, endPoint y: 251, distance: 24.0
click at [856, 251] on div "Open Accounts (Default) 3438 Actions Clear Columns" at bounding box center [784, 248] width 1136 height 33
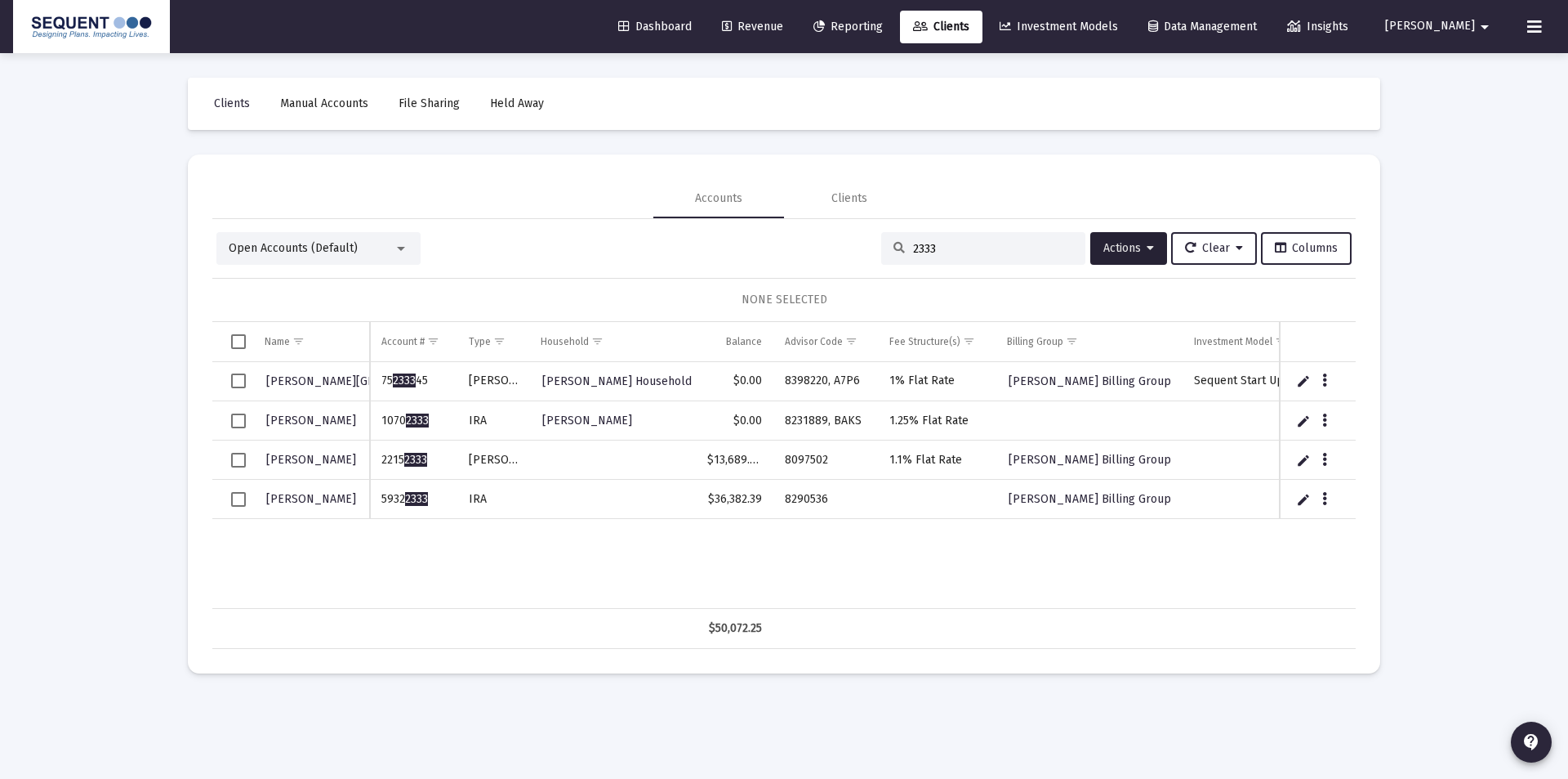
type input "2333"
click at [432, 499] on td "5932 2333" at bounding box center [413, 499] width 86 height 39
drag, startPoint x: 830, startPoint y: 494, endPoint x: 778, endPoint y: 497, distance: 52.1
click at [778, 497] on td "8290536" at bounding box center [825, 499] width 104 height 39
copy td "8290536"
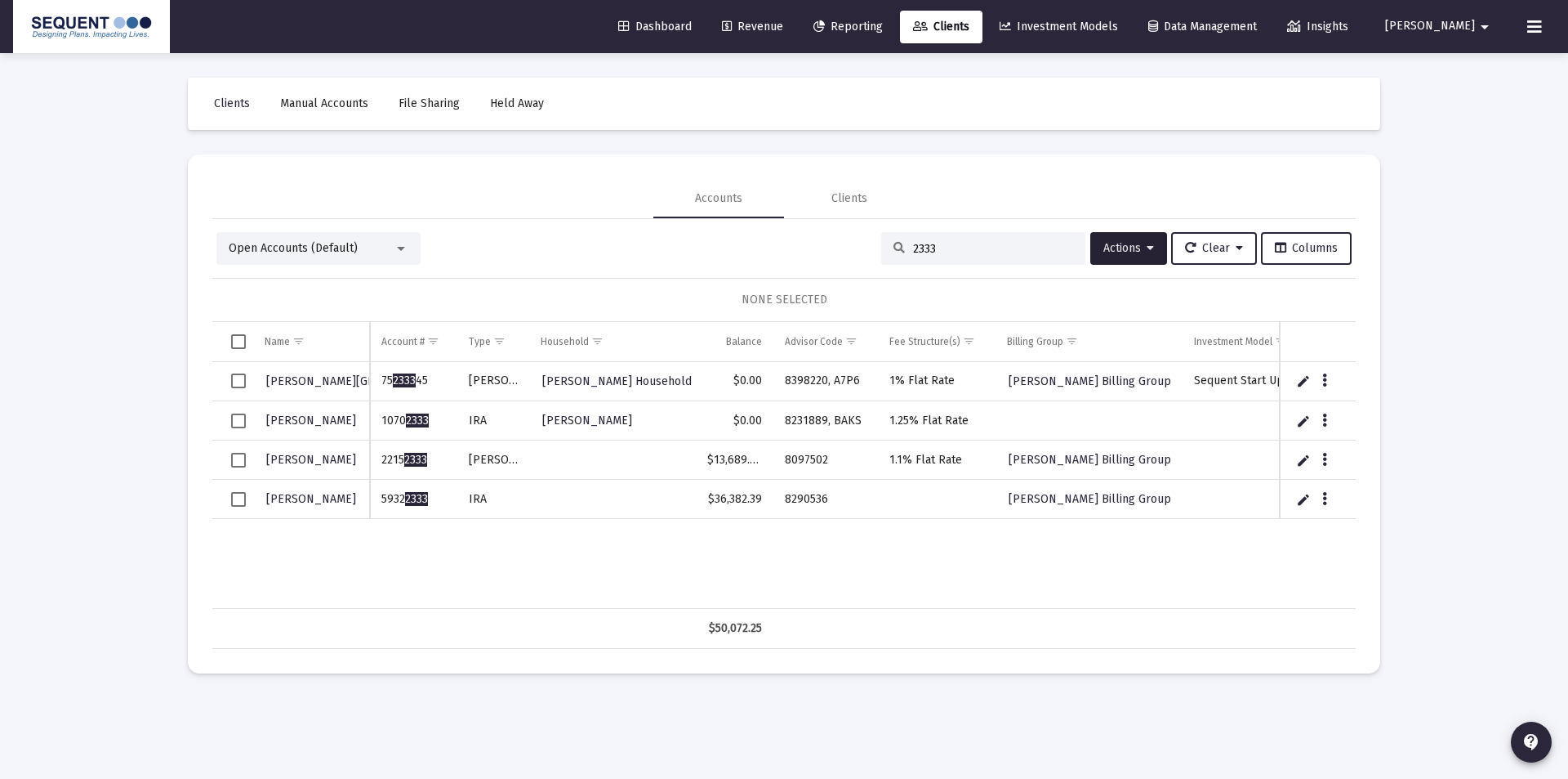
click at [909, 512] on td "Data grid" at bounding box center [937, 499] width 118 height 39
drag, startPoint x: 795, startPoint y: 502, endPoint x: 774, endPoint y: 501, distance: 21.0
click at [774, 501] on td "8290536" at bounding box center [825, 499] width 104 height 39
copy td "8290536"
click at [917, 554] on div "[PERSON_NAME] 75 2333 45 [PERSON_NAME][GEOGRAPHIC_DATA][PERSON_NAME] Household …" at bounding box center [817, 485] width 1209 height 247
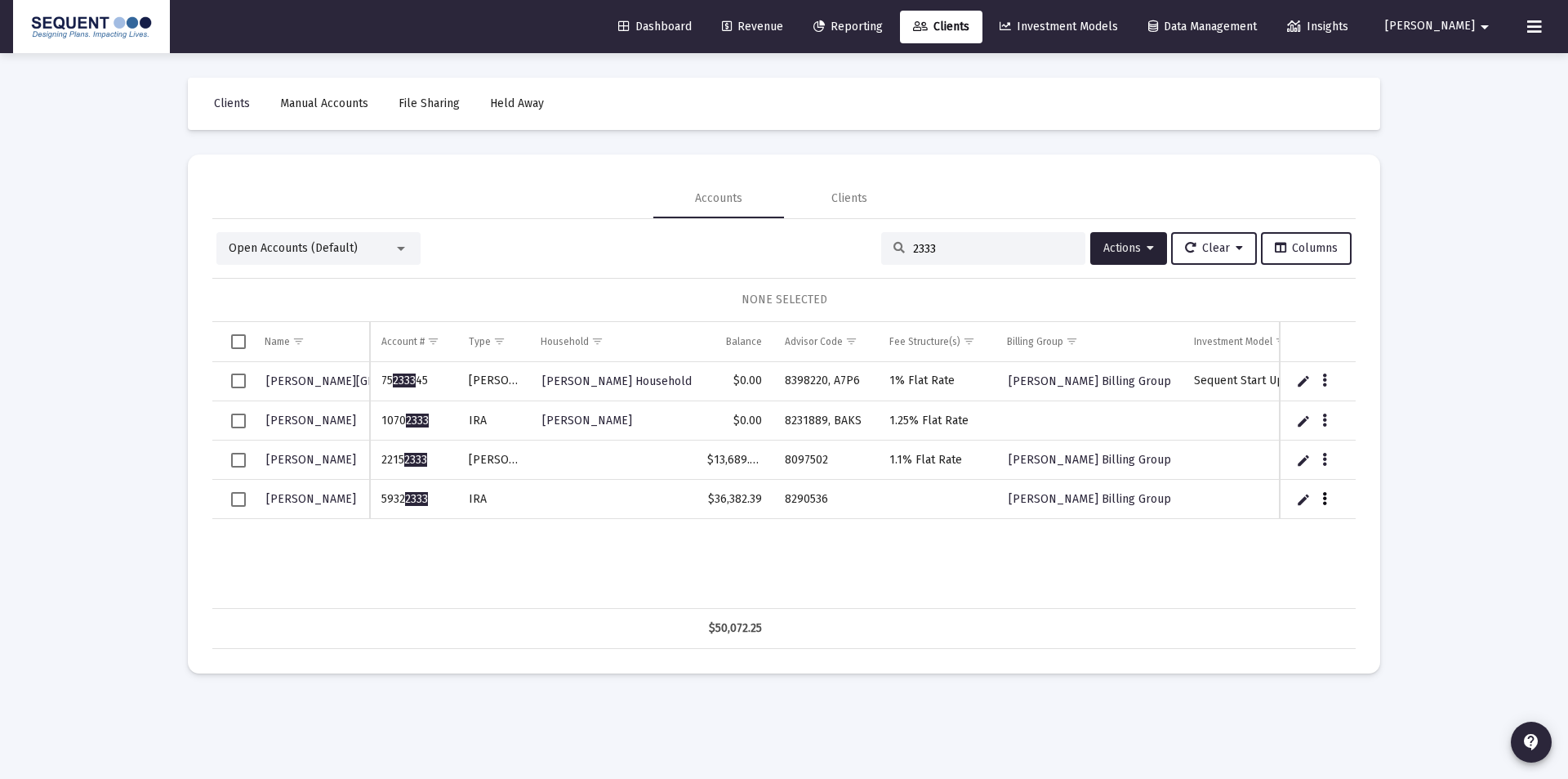
click at [1326, 499] on icon "Data grid" at bounding box center [1325, 499] width 5 height 20
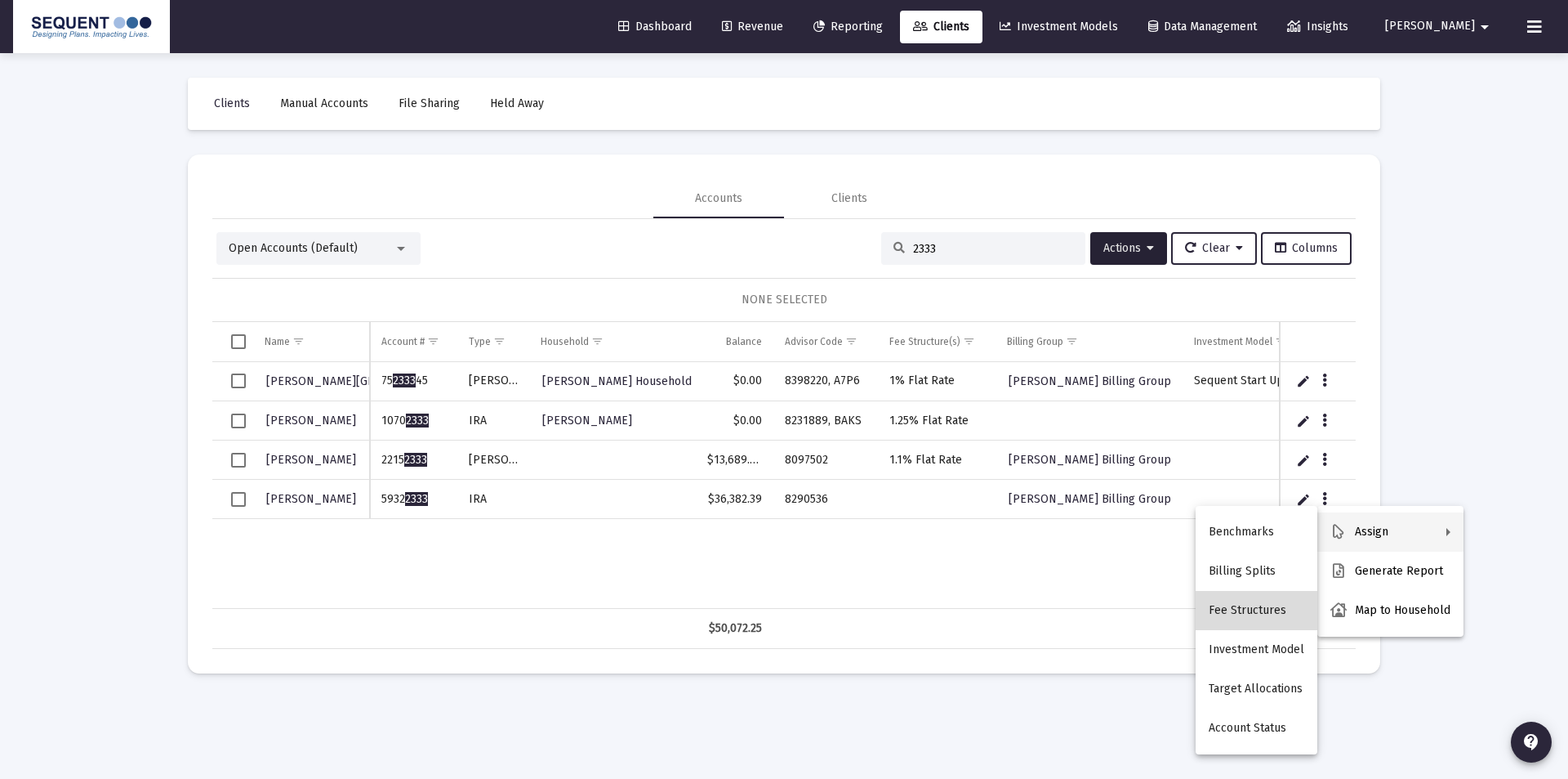
click at [1264, 615] on button "Fee Structures" at bounding box center [1257, 611] width 122 height 39
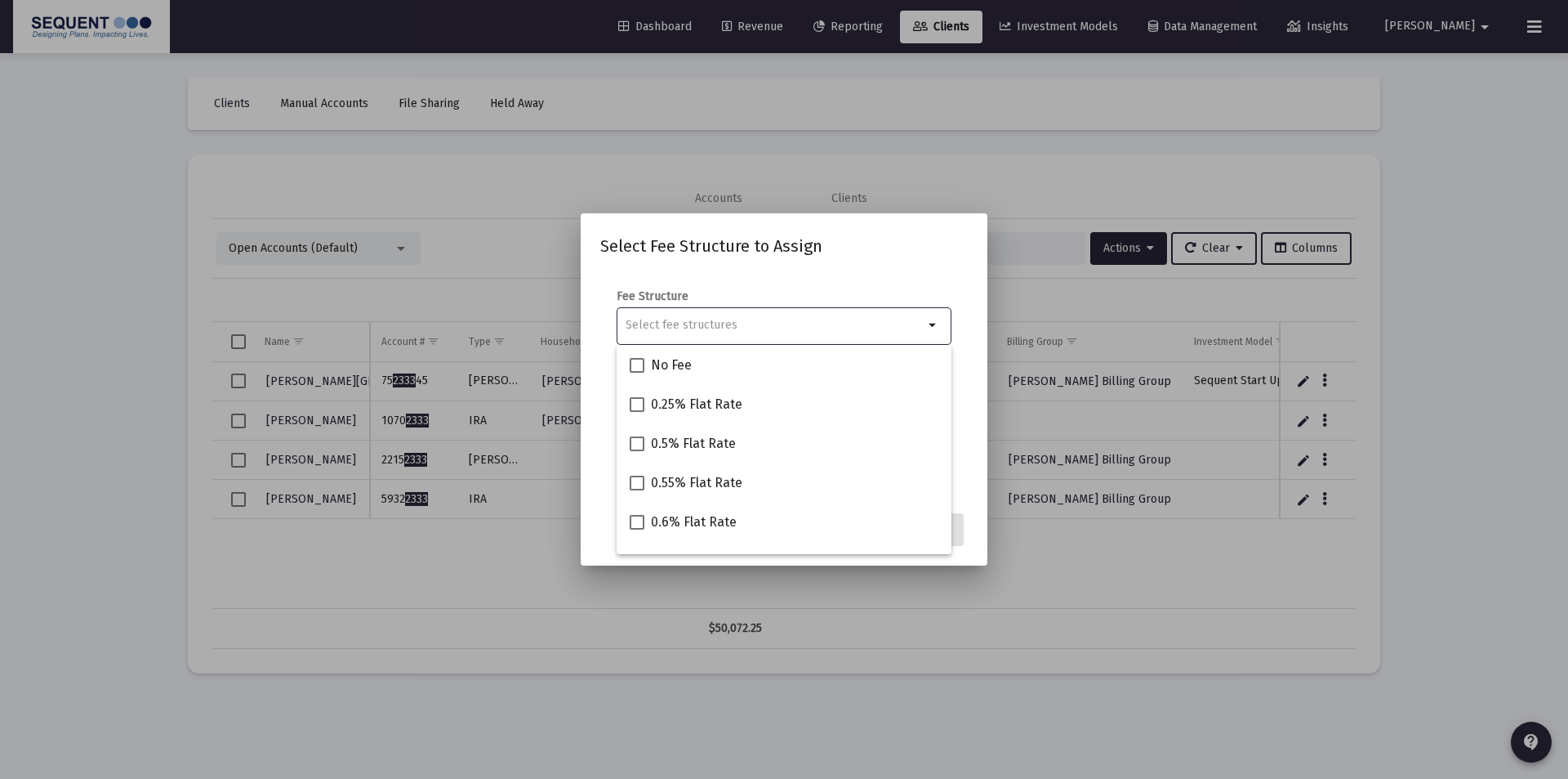
click at [685, 333] on div "Selection" at bounding box center [774, 325] width 304 height 20
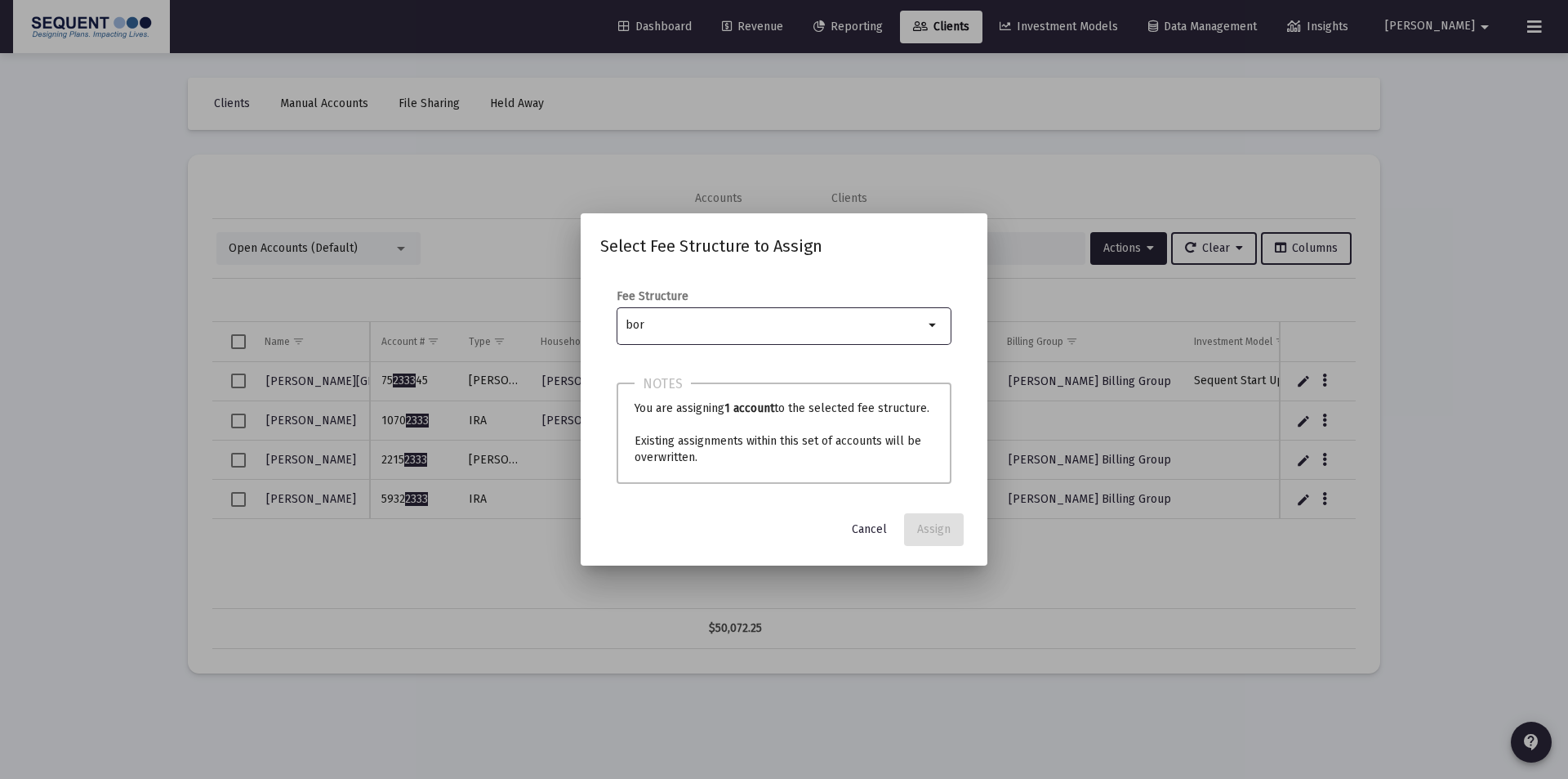
type input "borg"
drag, startPoint x: 634, startPoint y: 331, endPoint x: 618, endPoint y: 331, distance: 16.0
click at [618, 331] on div "borg arrow_drop_down" at bounding box center [784, 324] width 335 height 40
type input "1.4"
click at [711, 364] on span "1.4% Flat Rate" at bounding box center [692, 365] width 83 height 20
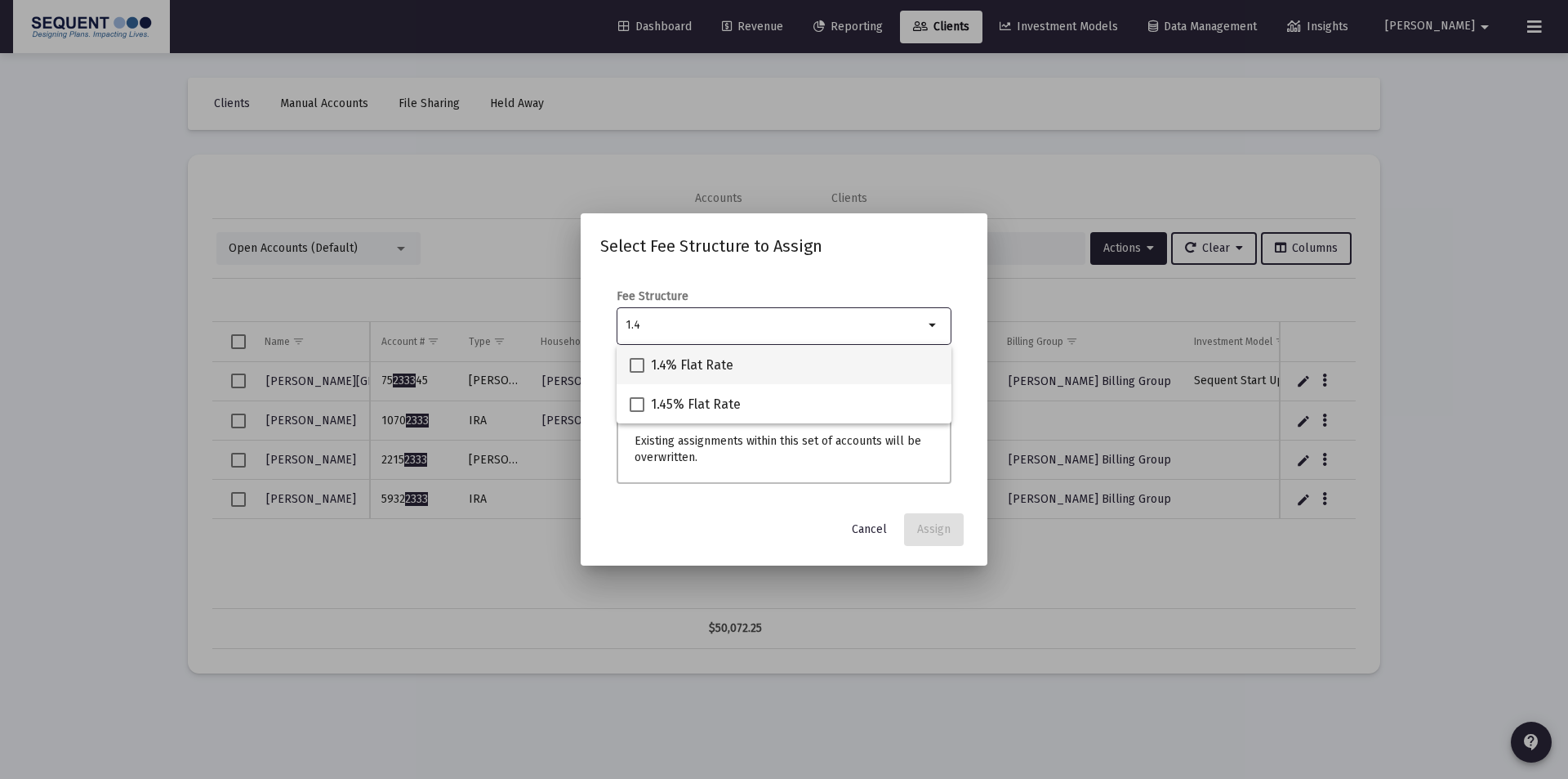
click at [637, 373] on input "1.4% Flat Rate" at bounding box center [636, 373] width 1 height 1
checkbox input "true"
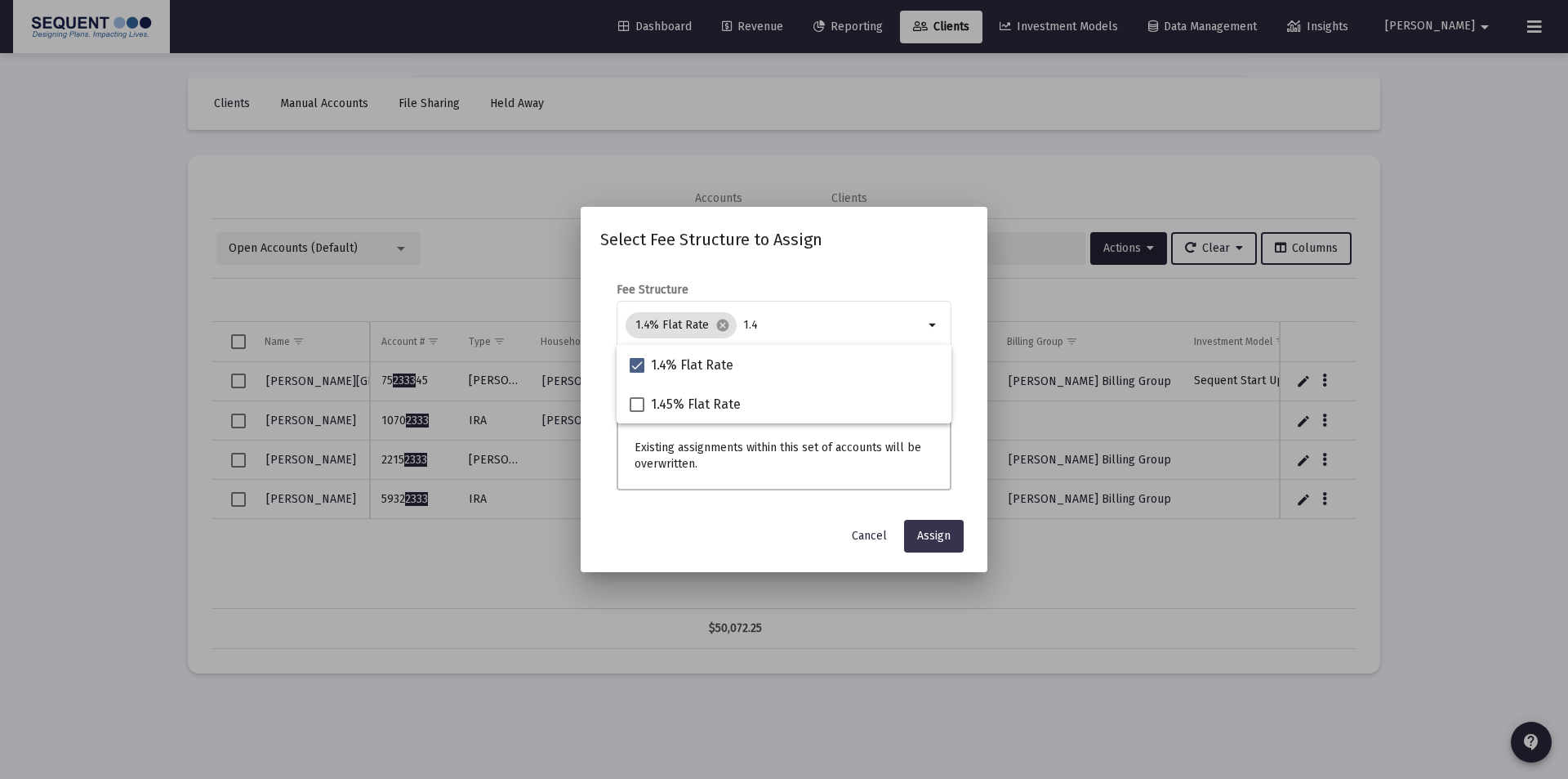
click at [906, 516] on div "Select Fee Structure to Assign Fee Structure 1.4% Flat Rate cancel 1.4 arrow_dr…" at bounding box center [784, 389] width 368 height 326
click at [924, 530] on span "Assign" at bounding box center [934, 536] width 34 height 14
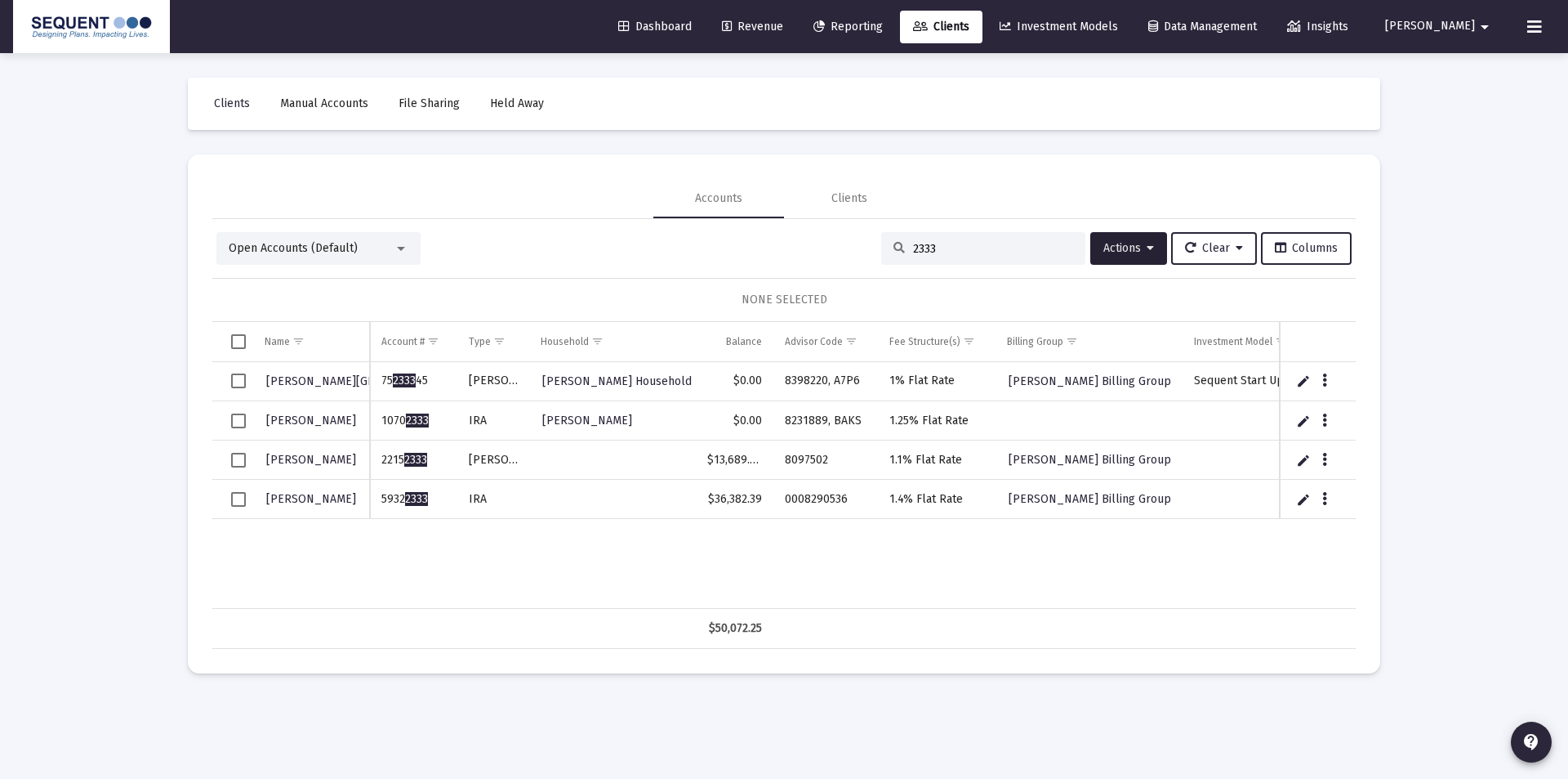
drag, startPoint x: 910, startPoint y: 247, endPoint x: 924, endPoint y: 247, distance: 14.0
click at [924, 247] on input "2333" at bounding box center [993, 249] width 160 height 14
click at [934, 247] on input "2333" at bounding box center [993, 249] width 160 height 14
drag, startPoint x: 934, startPoint y: 247, endPoint x: 860, endPoint y: 259, distance: 75.0
click at [862, 257] on div "Open Accounts (Default) 2333 Actions Clear Columns" at bounding box center [784, 248] width 1136 height 33
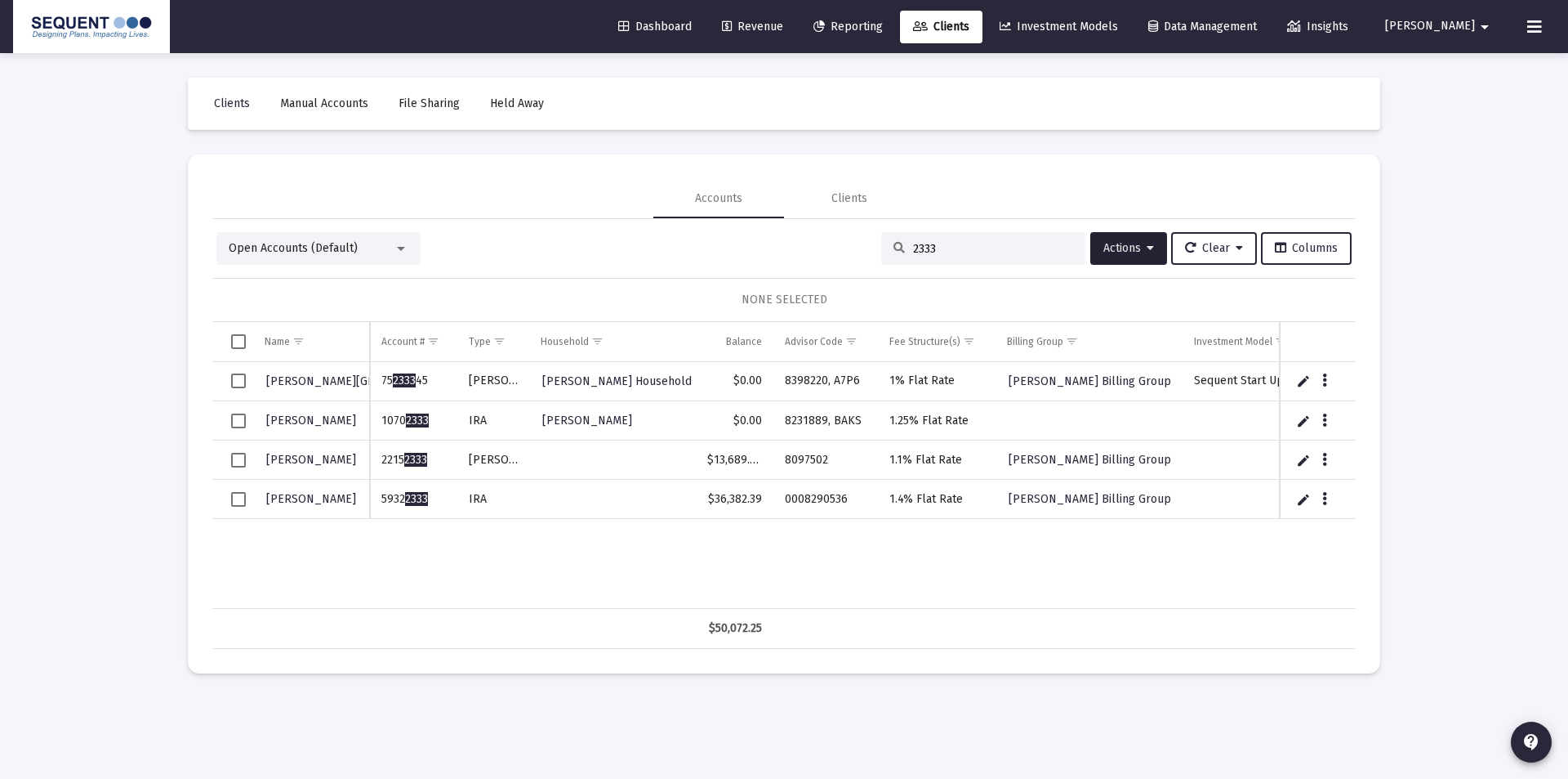
paste input "19333438"
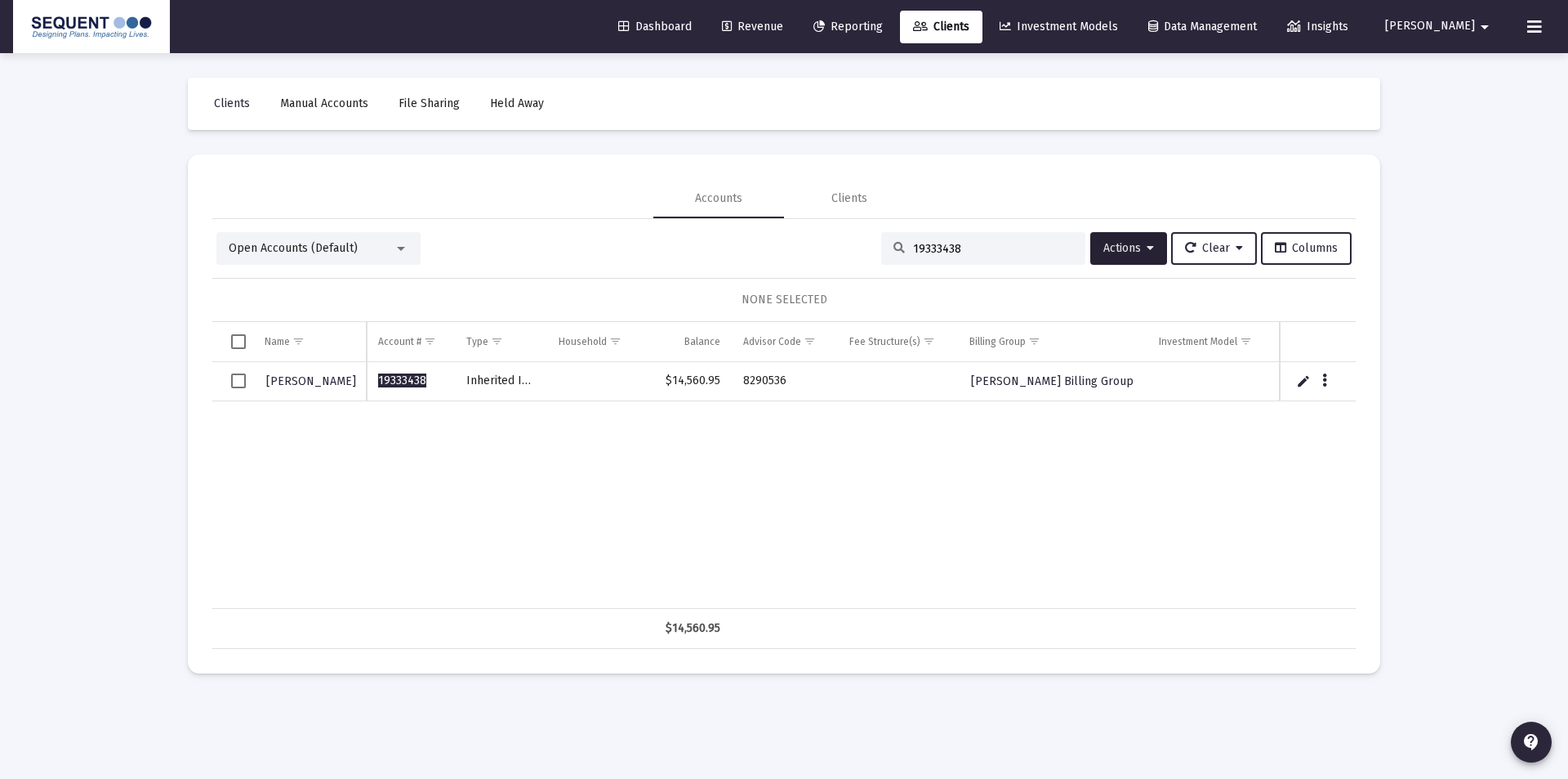
type input "19333438"
click at [1326, 384] on icon "Data grid" at bounding box center [1325, 381] width 5 height 20
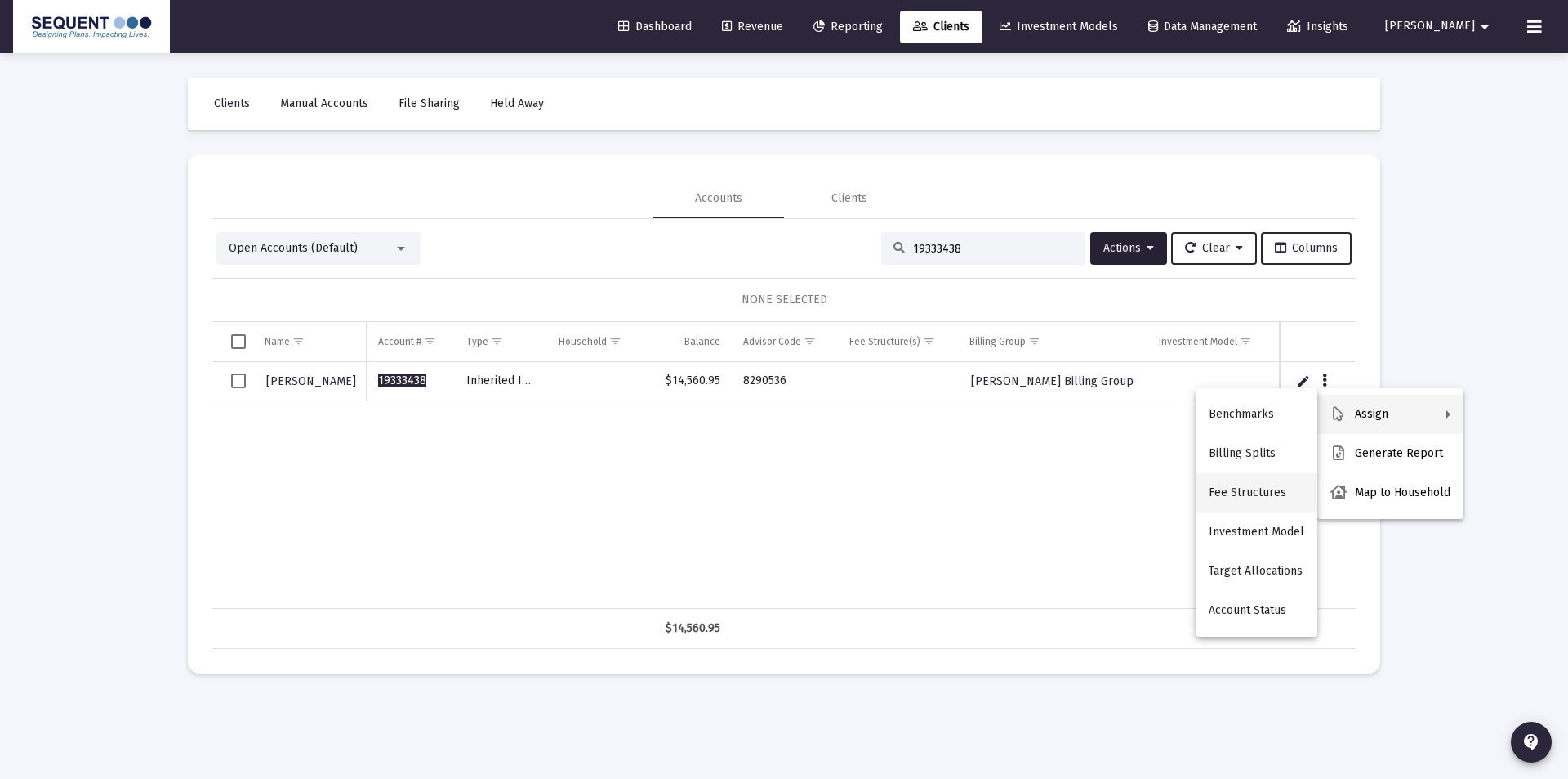
click at [1271, 491] on button "Fee Structures" at bounding box center [1257, 492] width 122 height 39
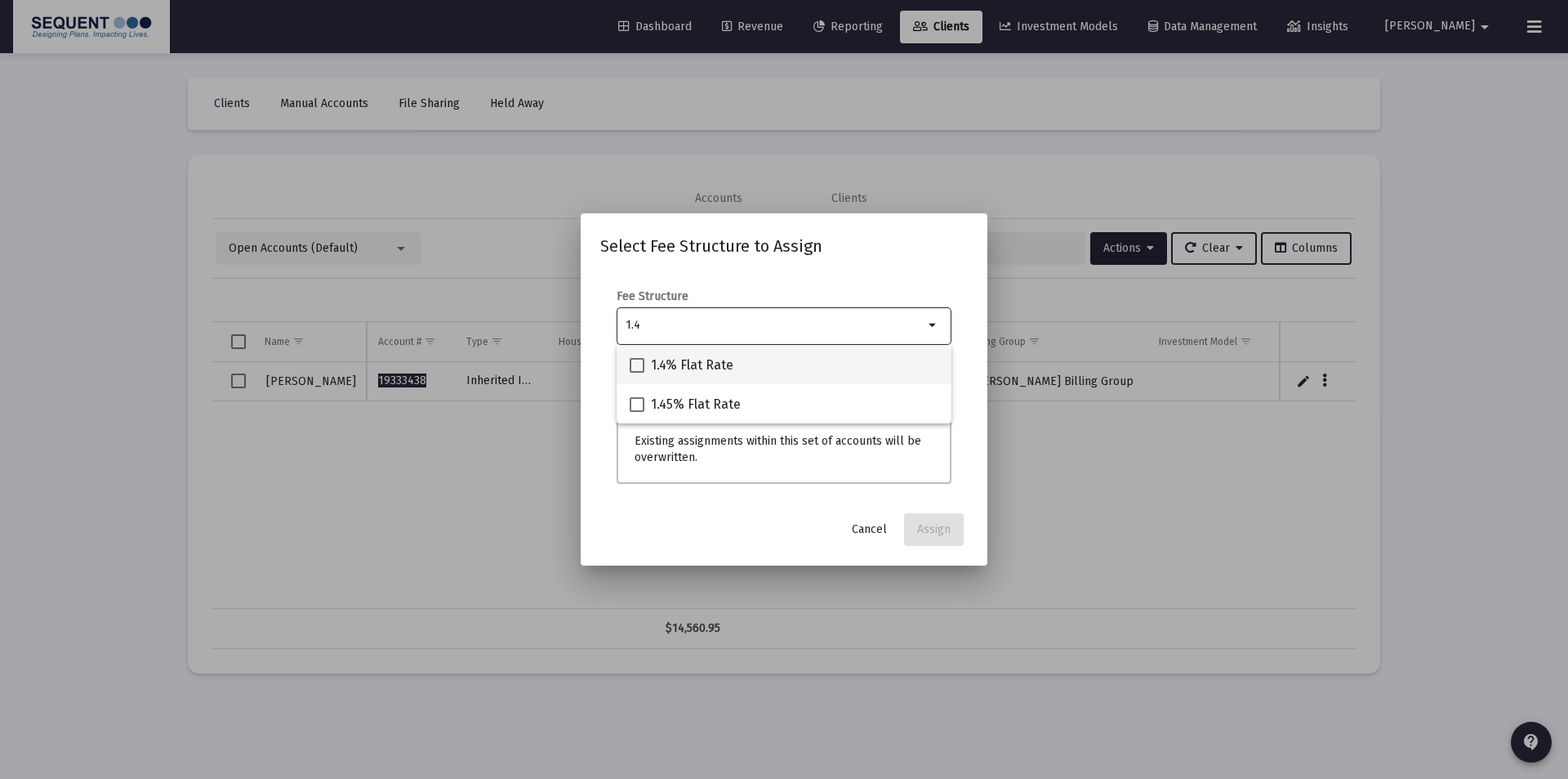
type input "1.4"
click at [699, 357] on span "1.4% Flat Rate" at bounding box center [692, 365] width 83 height 20
click at [637, 373] on input "1.4% Flat Rate" at bounding box center [636, 373] width 1 height 1
checkbox input "true"
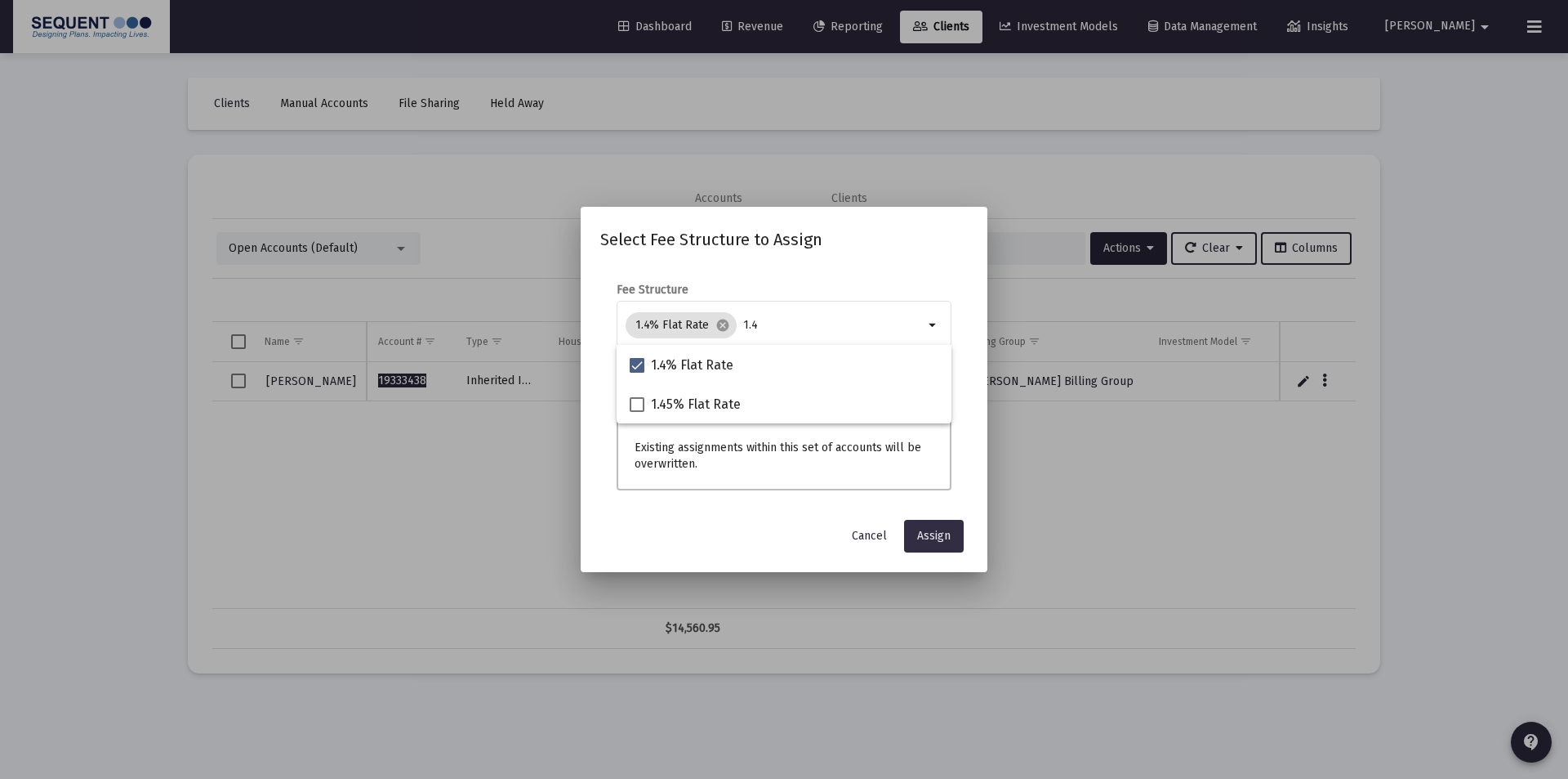
click at [929, 526] on button "Assign" at bounding box center [934, 536] width 60 height 33
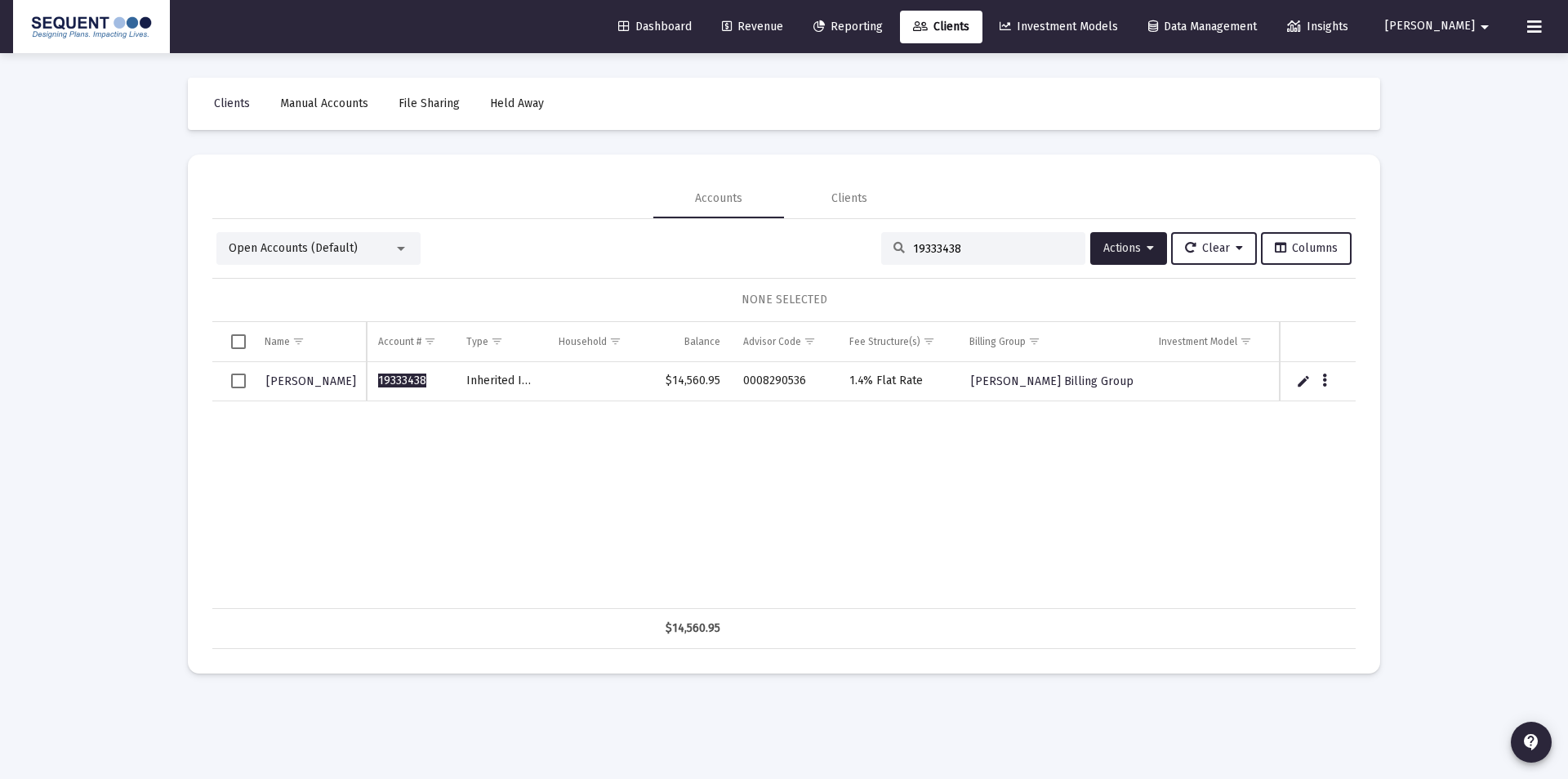
drag, startPoint x: 955, startPoint y: 250, endPoint x: 850, endPoint y: 254, distance: 105.1
click at [850, 254] on div "Open Accounts (Default) 19333438 Actions Clear Columns" at bounding box center [784, 248] width 1136 height 33
paste input "59322333"
type input "59322333"
click at [1332, 382] on div "Data grid" at bounding box center [1326, 380] width 20 height 14
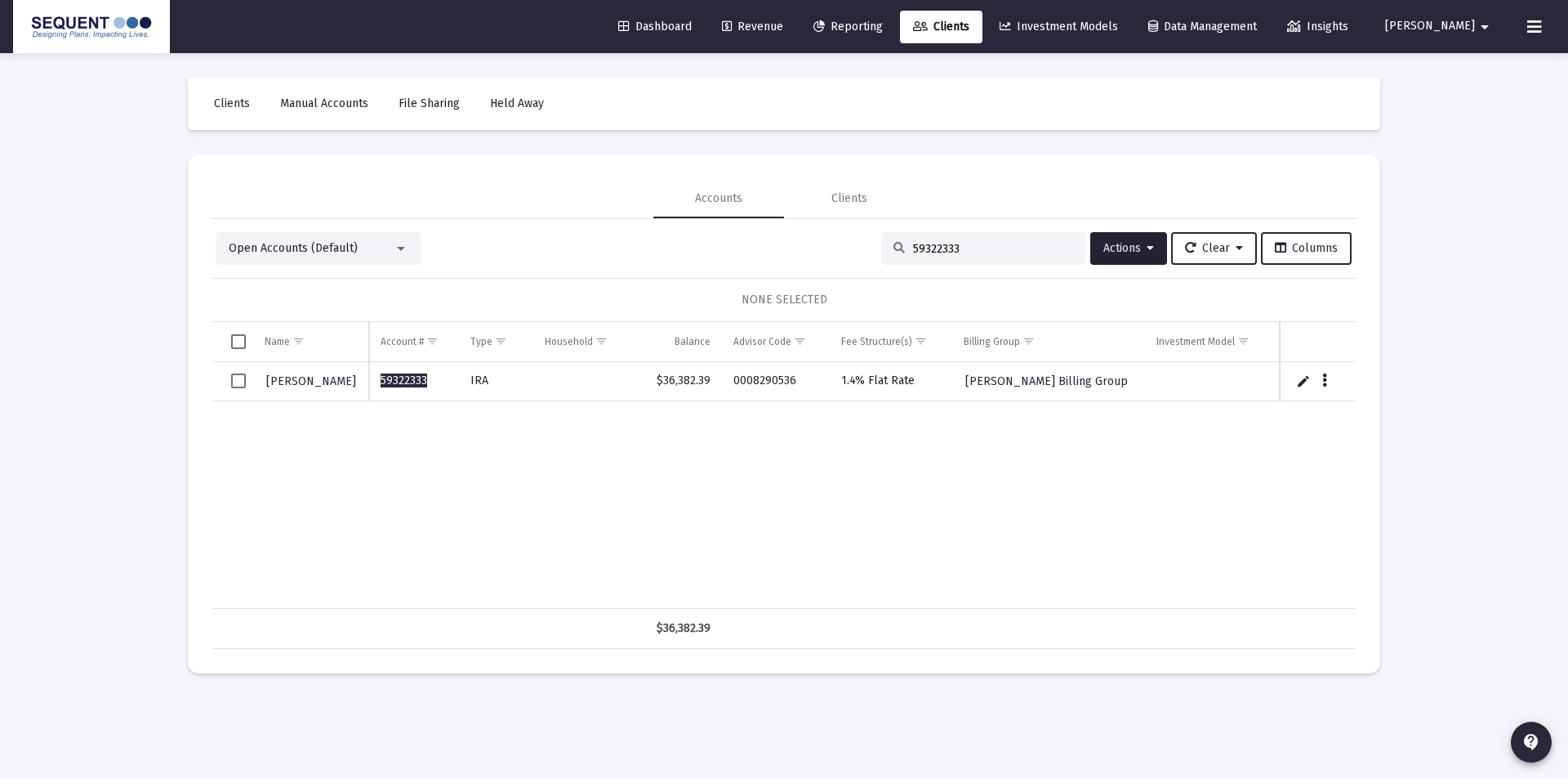
click at [1325, 383] on icon "Data grid" at bounding box center [1325, 381] width 5 height 20
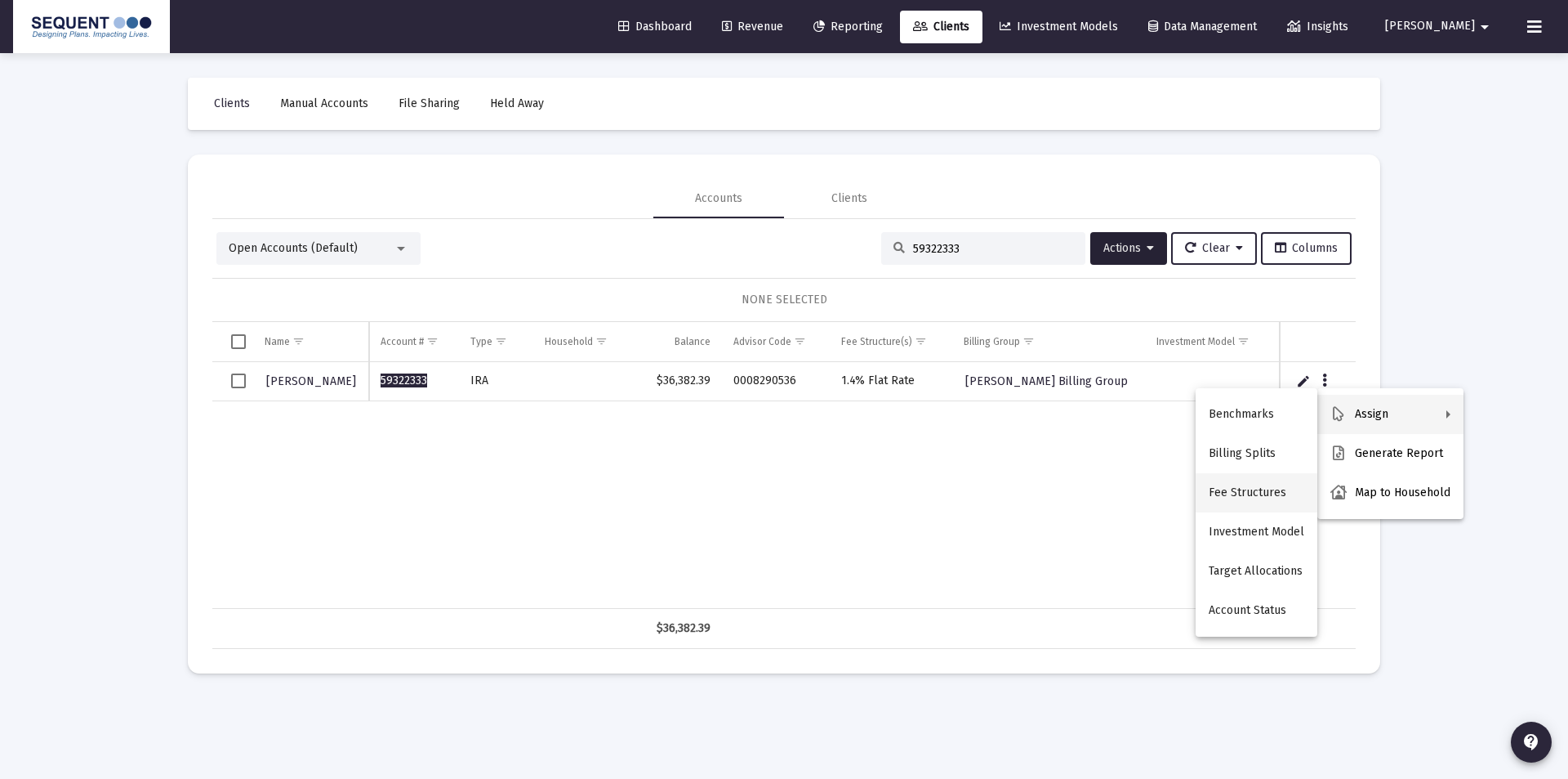
click at [1261, 502] on button "Fee Structures" at bounding box center [1257, 492] width 122 height 39
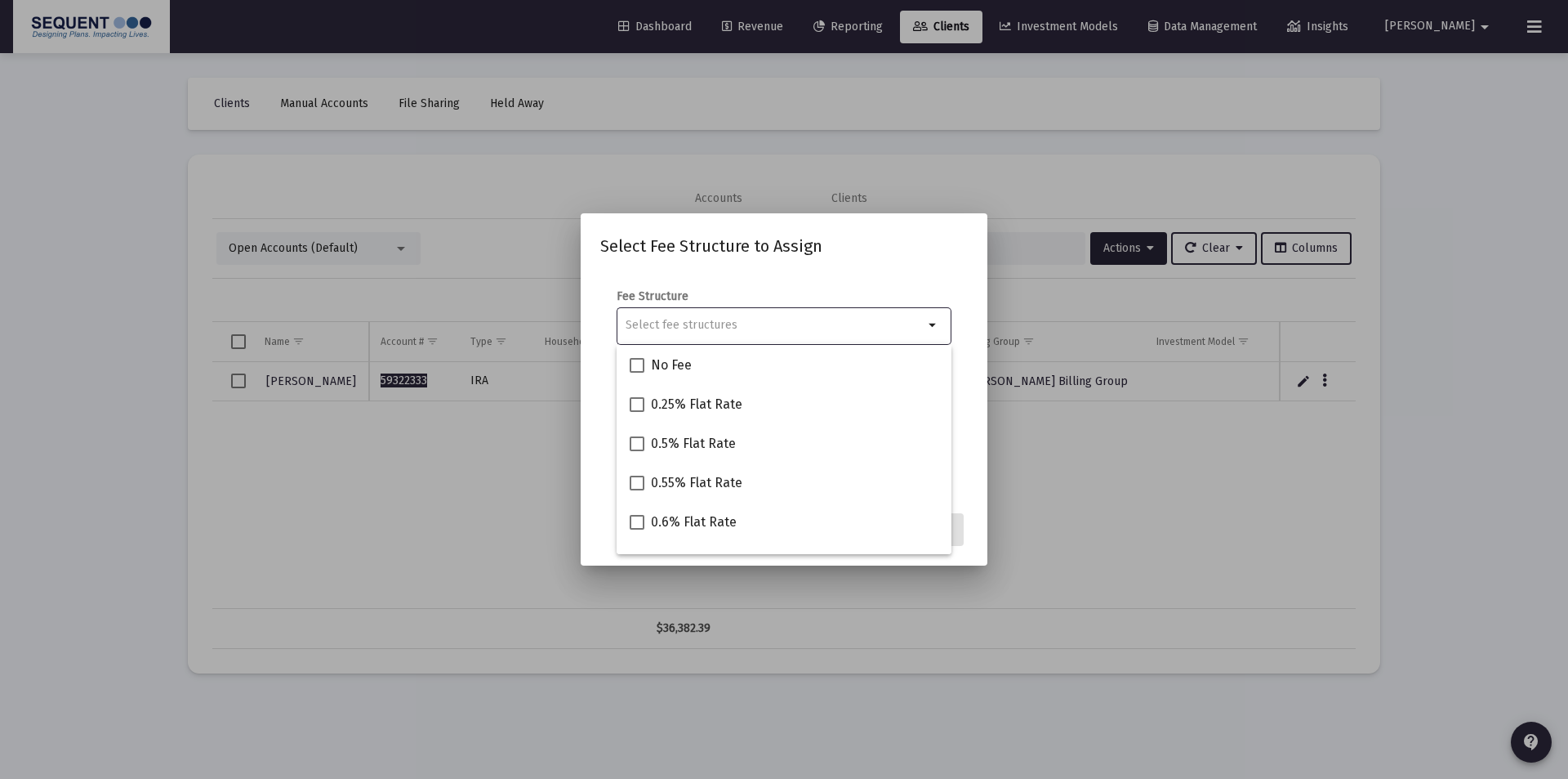
click at [714, 326] on input "Selection" at bounding box center [774, 325] width 298 height 13
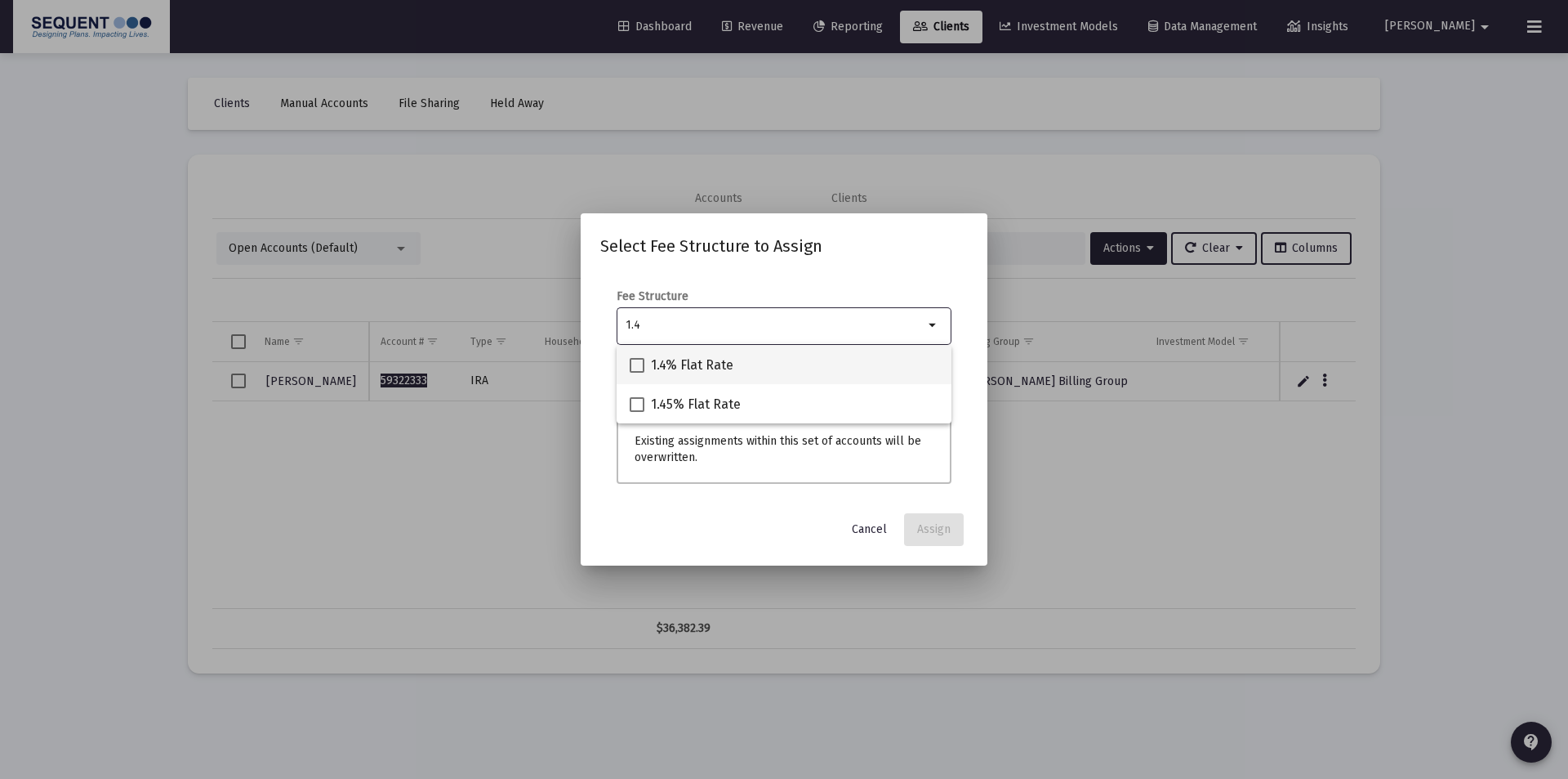
type input "1.4"
click at [696, 357] on span "1.4% Flat Rate" at bounding box center [692, 365] width 83 height 20
click at [637, 373] on input "1.4% Flat Rate" at bounding box center [636, 373] width 1 height 1
checkbox input "true"
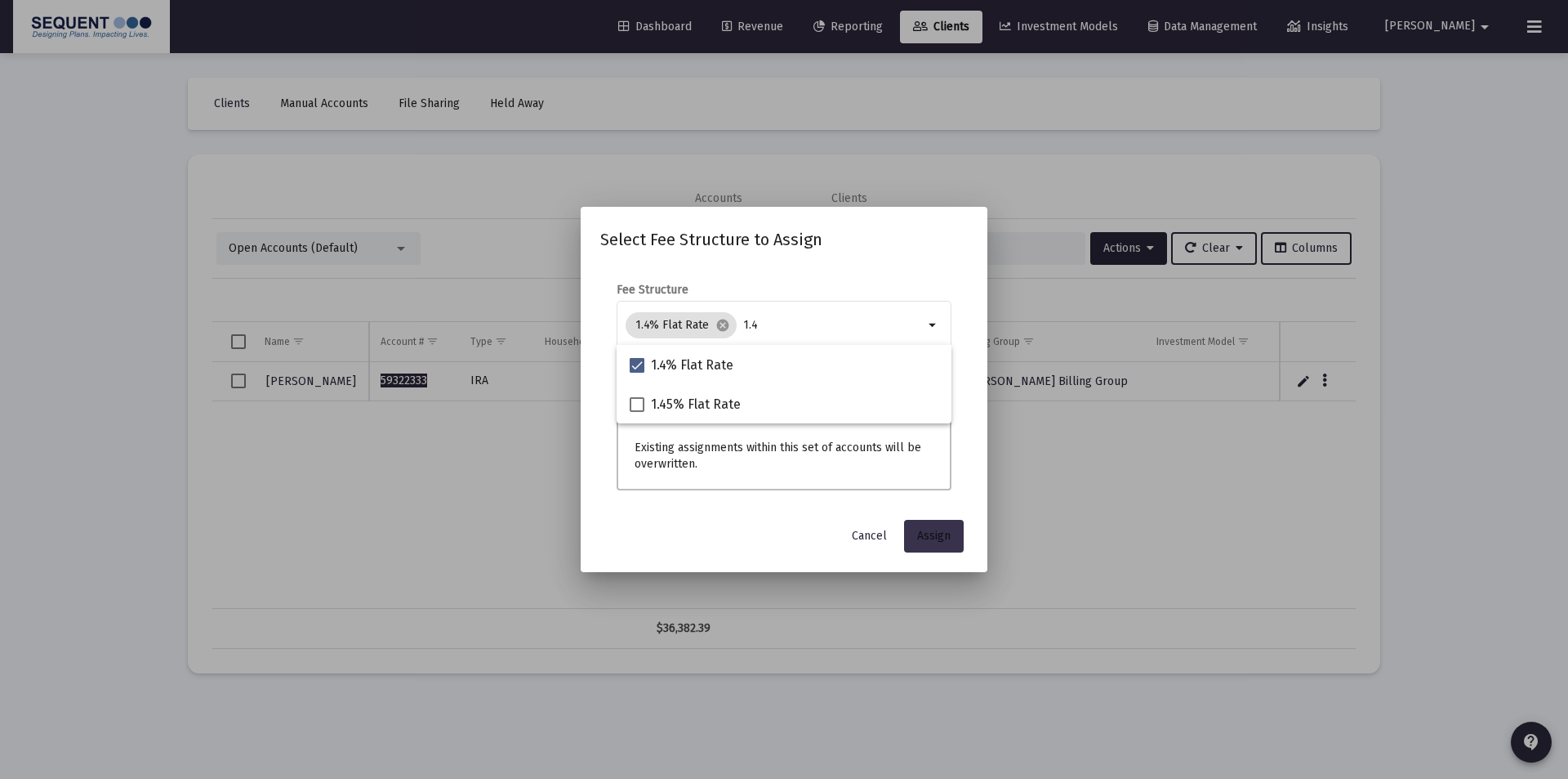
click at [926, 538] on span "Assign" at bounding box center [934, 536] width 34 height 14
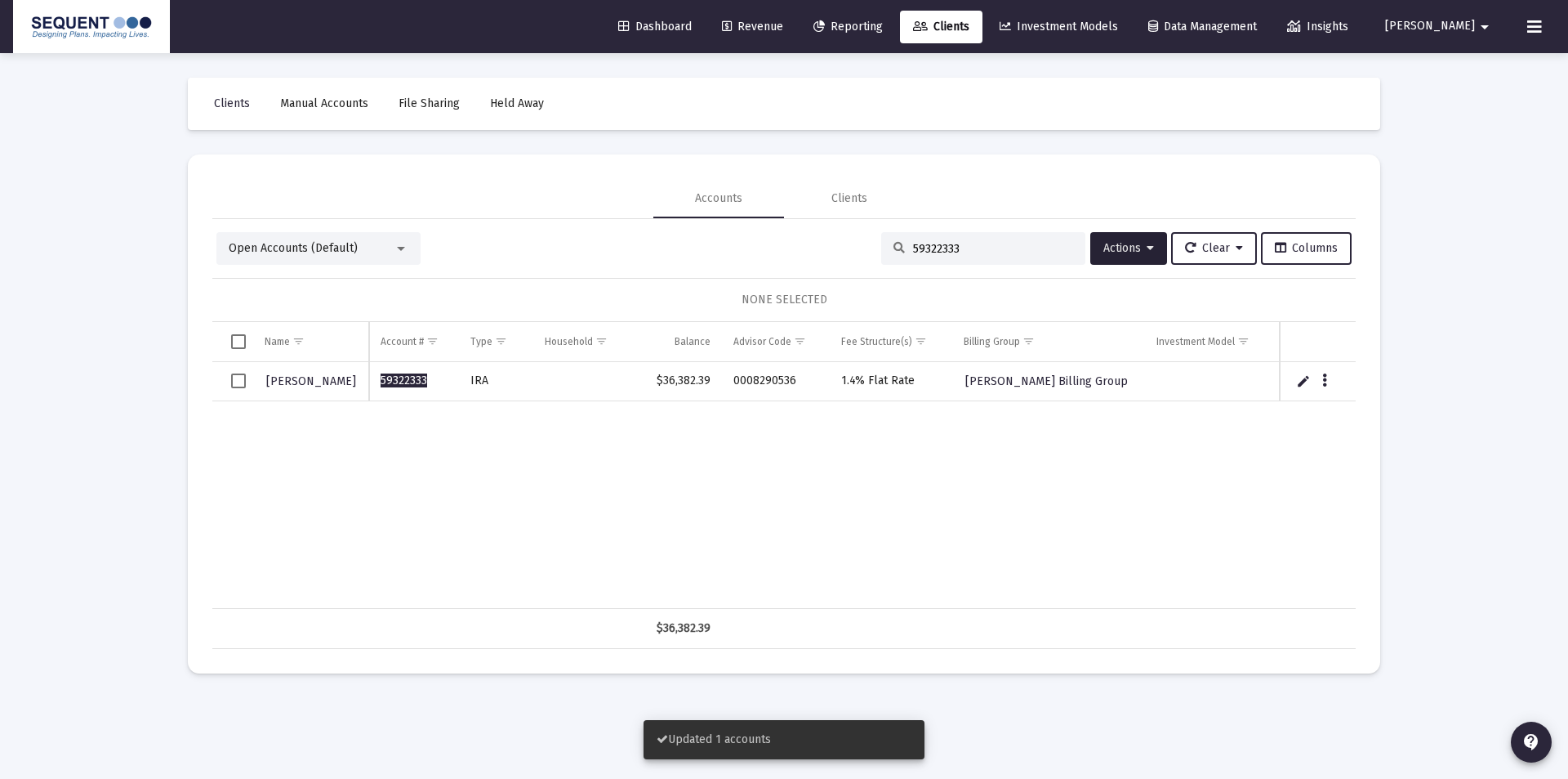
click at [800, 475] on div "[PERSON_NAME] 59322333 IRA $36,382.39 0008290536 1.4% Flat Rate [PERSON_NAME] B…" at bounding box center [784, 485] width 1144 height 247
